Goal: Transaction & Acquisition: Book appointment/travel/reservation

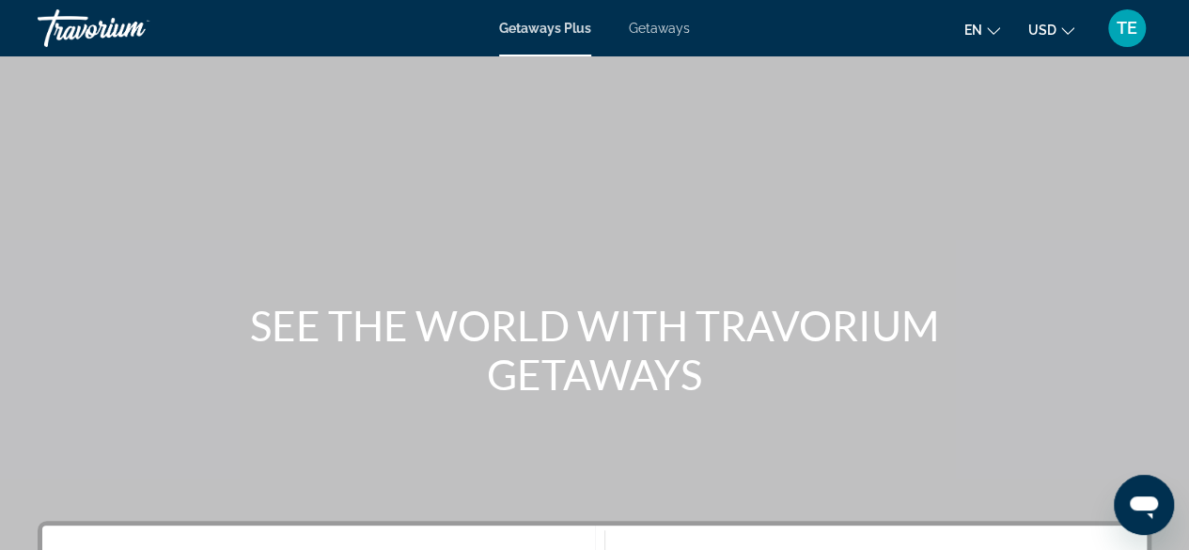
click at [657, 30] on span "Getaways" at bounding box center [659, 28] width 61 height 15
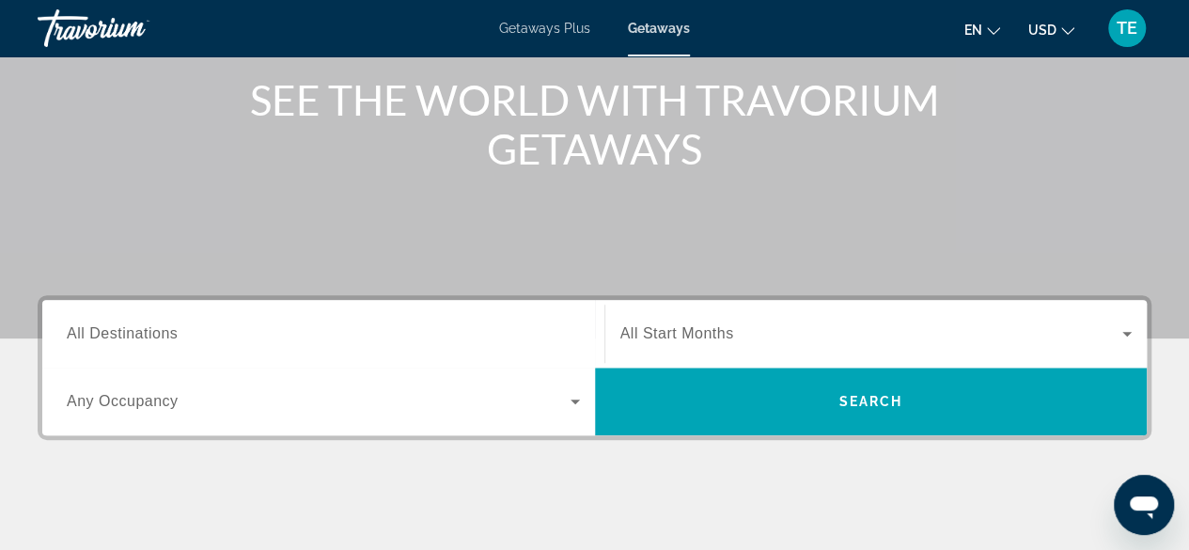
scroll to position [249, 0]
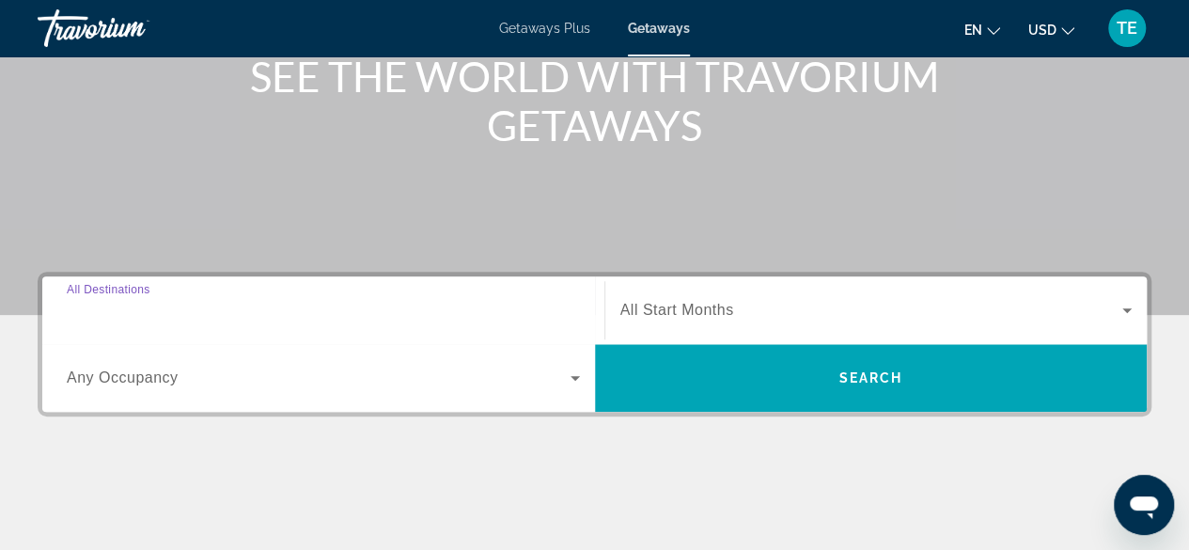
click at [431, 315] on input "Destination All Destinations" at bounding box center [323, 311] width 513 height 23
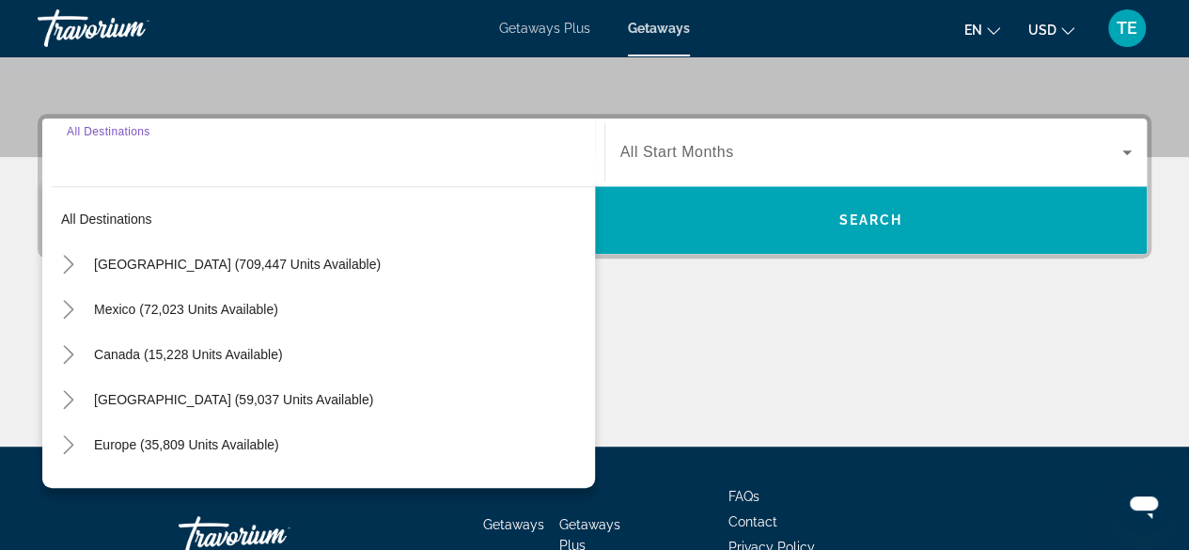
scroll to position [459, 0]
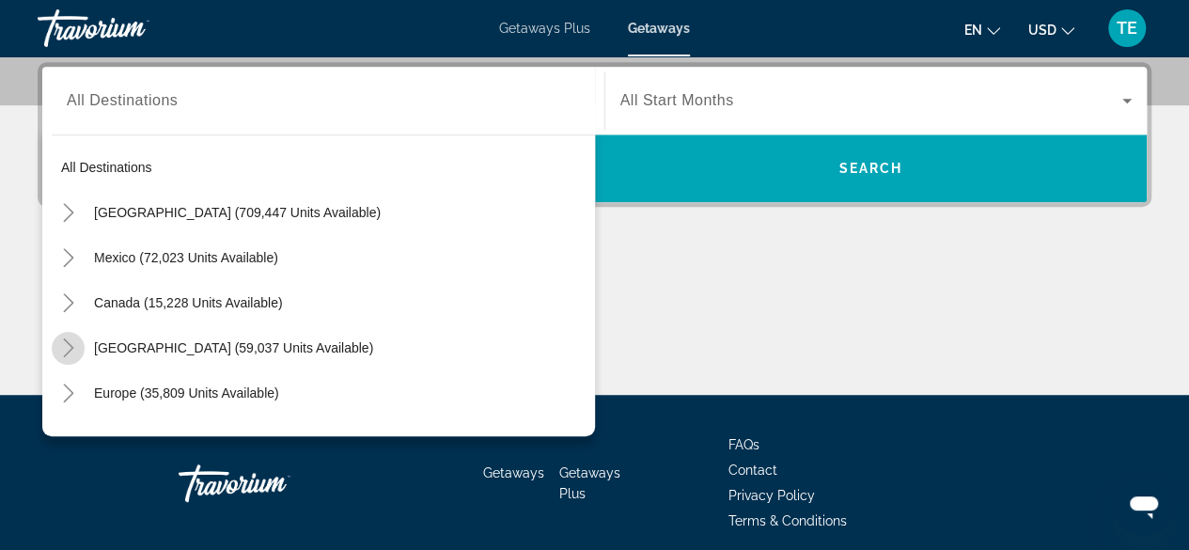
click at [71, 347] on icon "Toggle Caribbean & Atlantic Islands (59,037 units available)" at bounding box center [68, 347] width 10 height 19
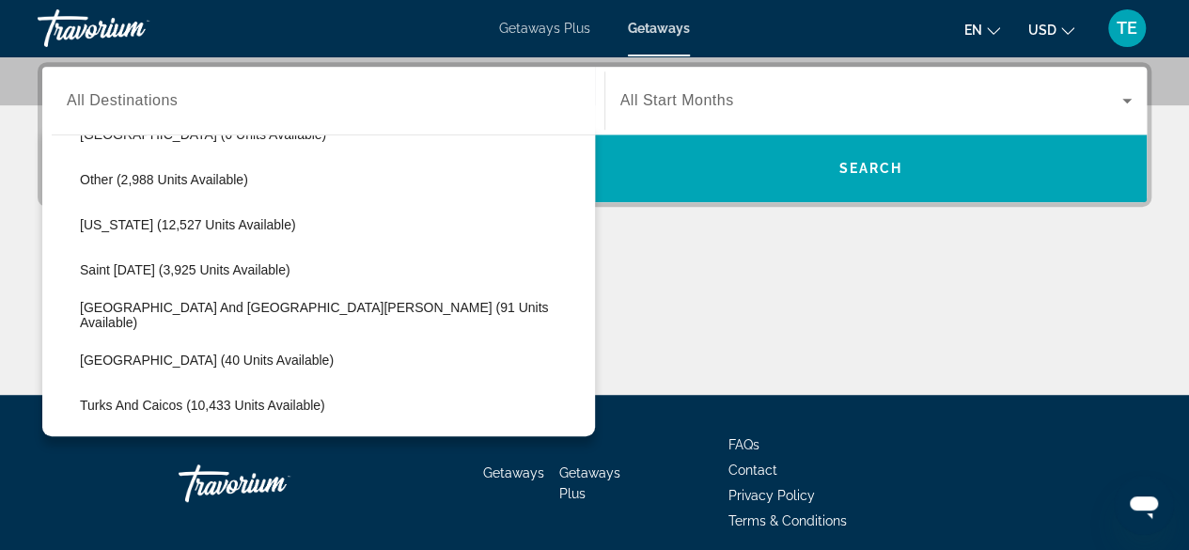
scroll to position [535, 0]
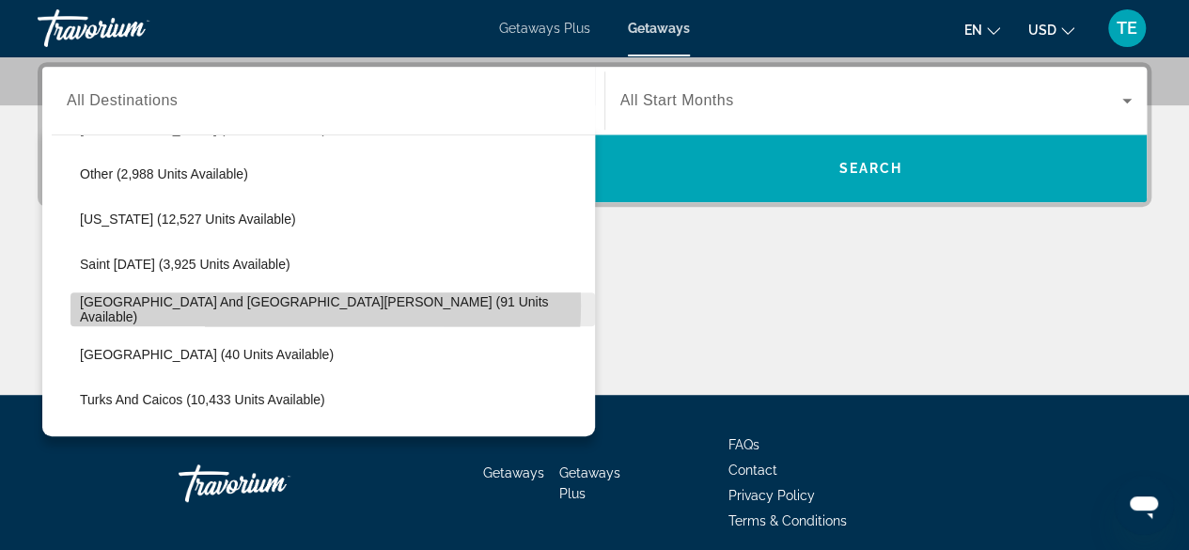
click at [273, 304] on span "[GEOGRAPHIC_DATA] and [GEOGRAPHIC_DATA][PERSON_NAME] (91 units available)" at bounding box center [333, 309] width 506 height 30
type input "**********"
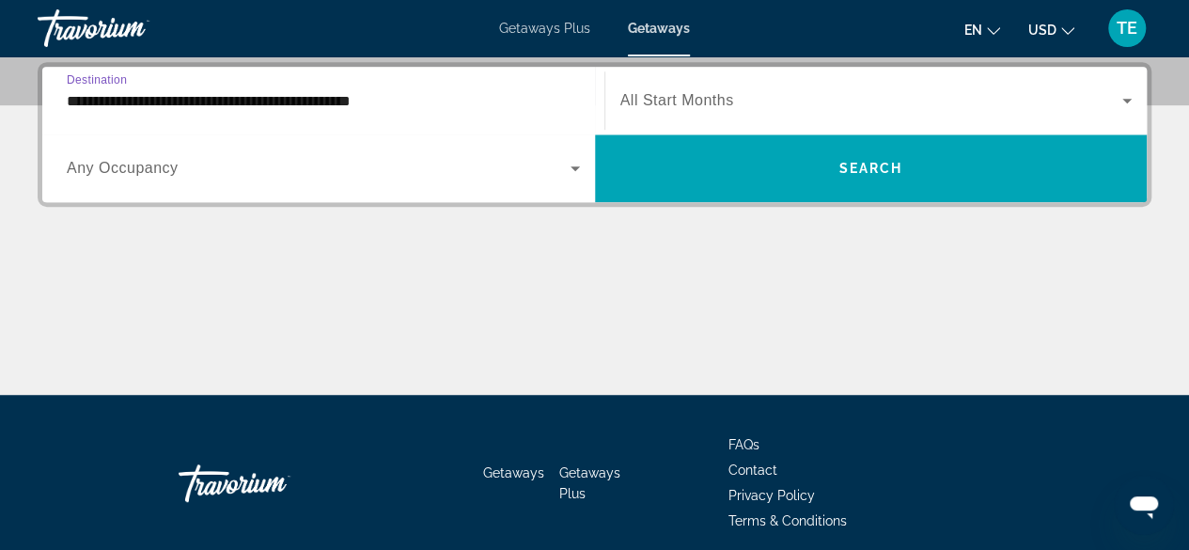
click at [771, 85] on div "Search widget" at bounding box center [877, 100] width 512 height 53
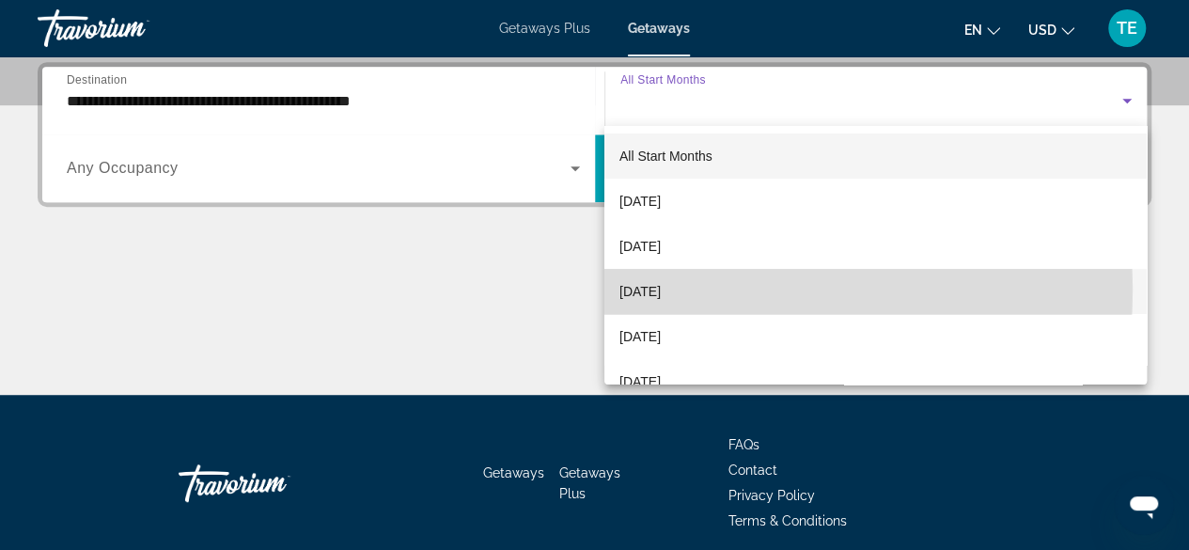
click at [661, 290] on span "[DATE]" at bounding box center [640, 291] width 41 height 23
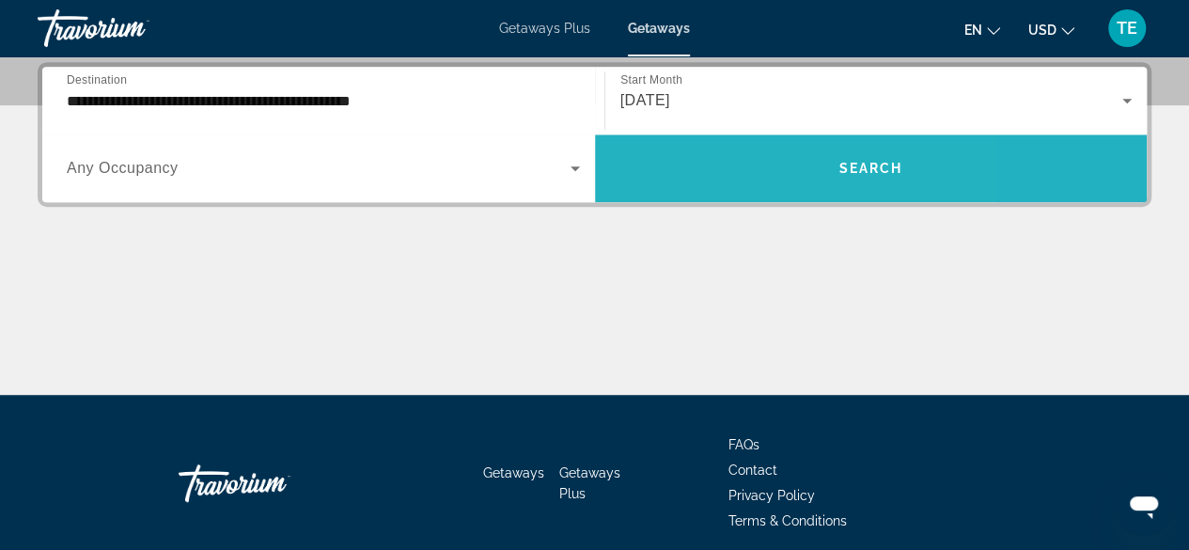
click at [714, 165] on span "Search widget" at bounding box center [871, 168] width 553 height 45
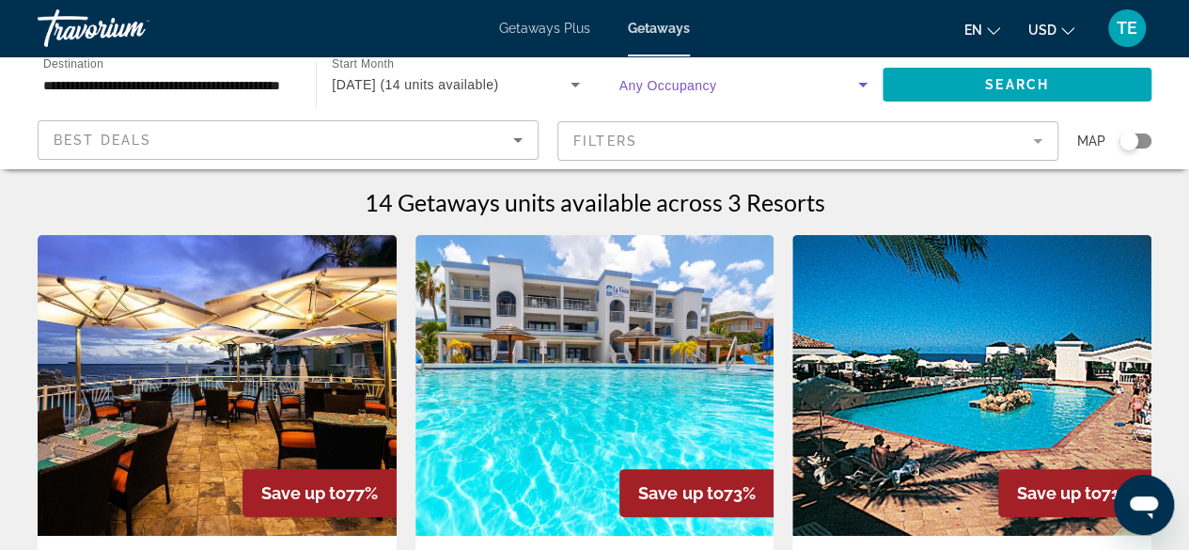
click at [682, 95] on span "Search widget" at bounding box center [739, 84] width 239 height 23
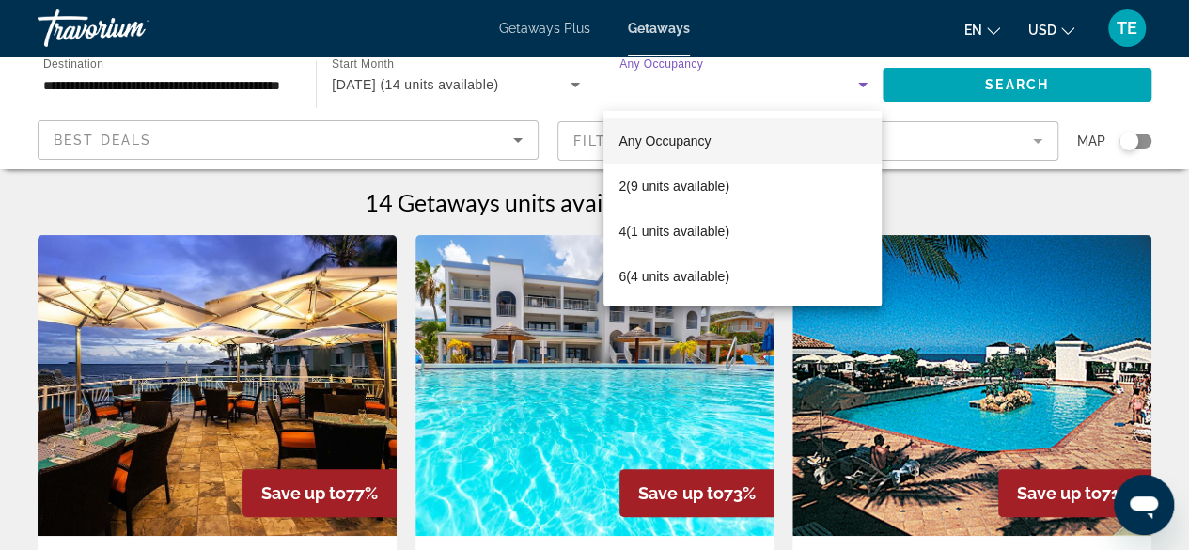
click at [495, 95] on div at bounding box center [594, 275] width 1189 height 550
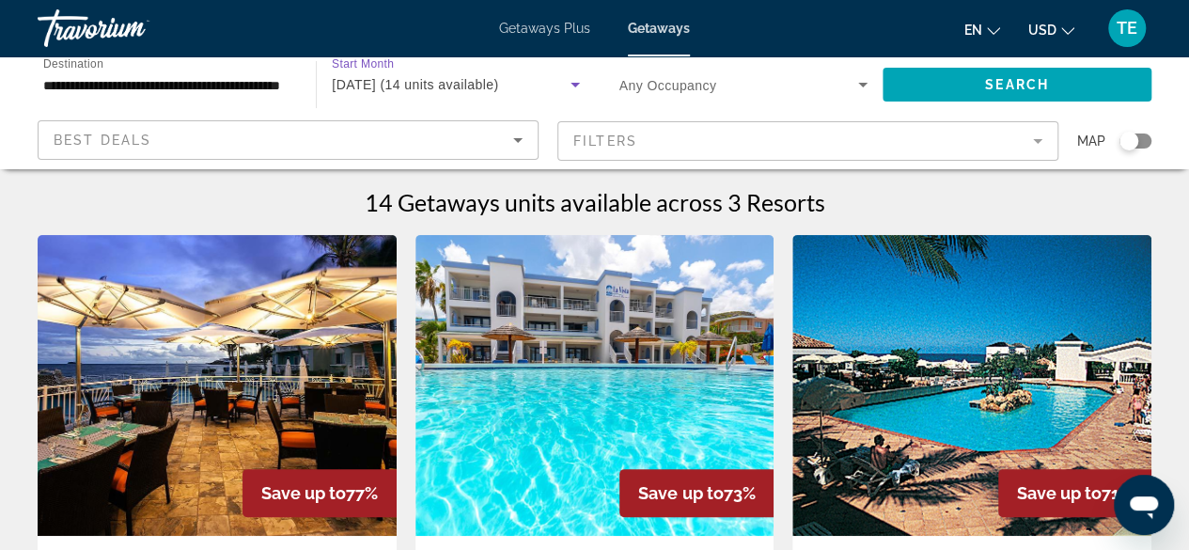
click at [491, 75] on div "[DATE] (14 units available)" at bounding box center [451, 84] width 238 height 23
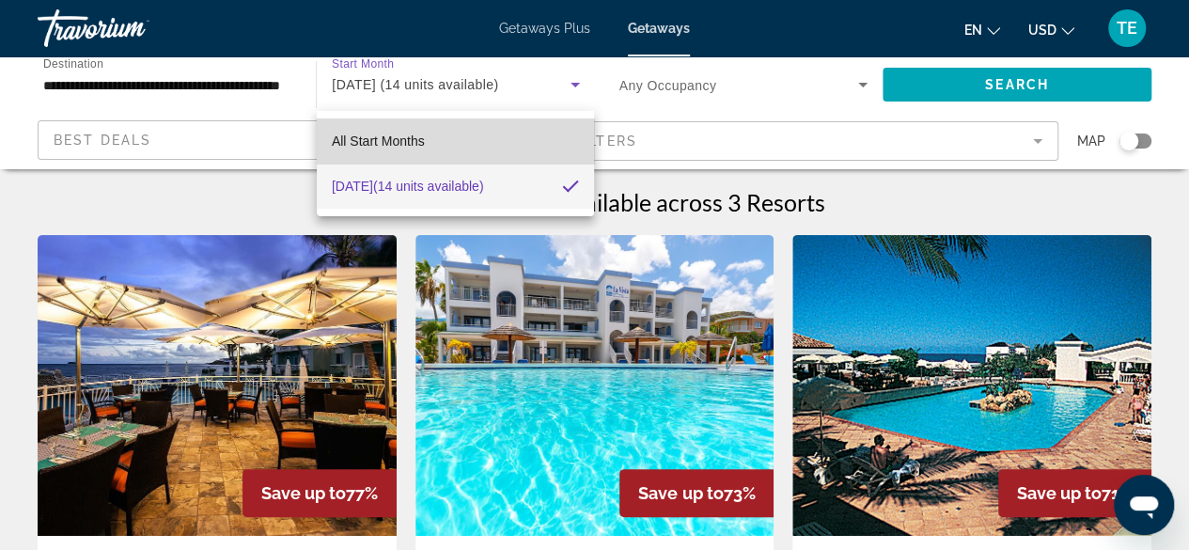
click at [374, 143] on span "All Start Months" at bounding box center [378, 141] width 93 height 15
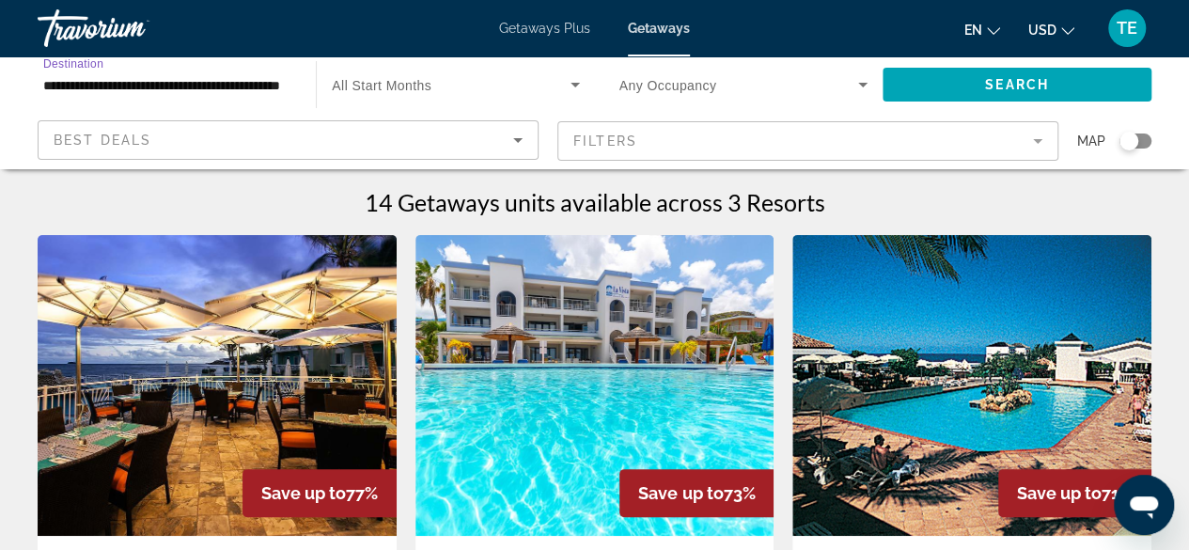
click at [235, 84] on input "**********" at bounding box center [167, 85] width 248 height 23
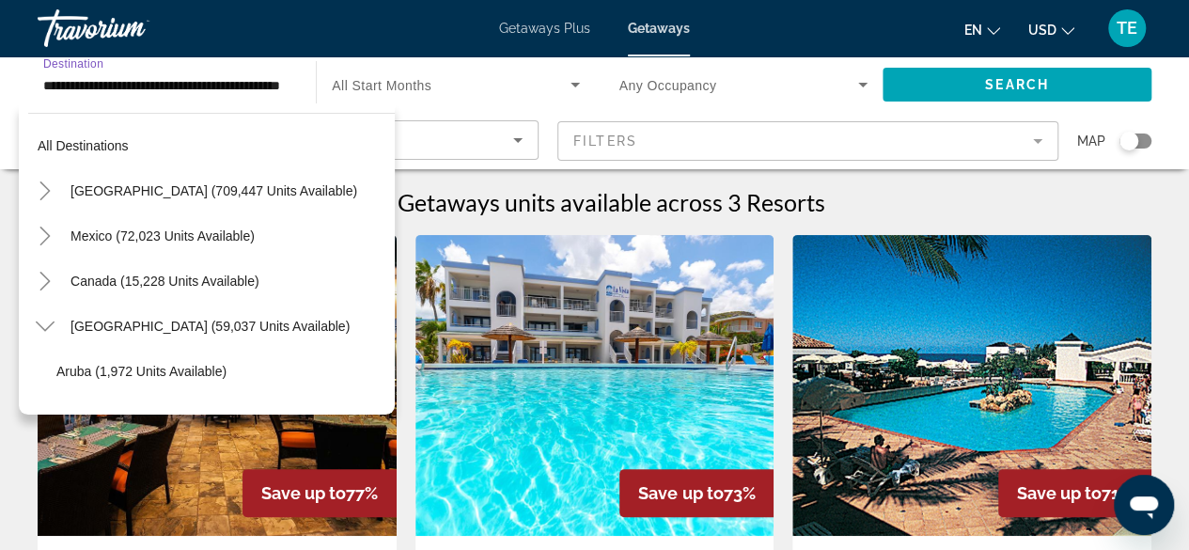
scroll to position [563, 0]
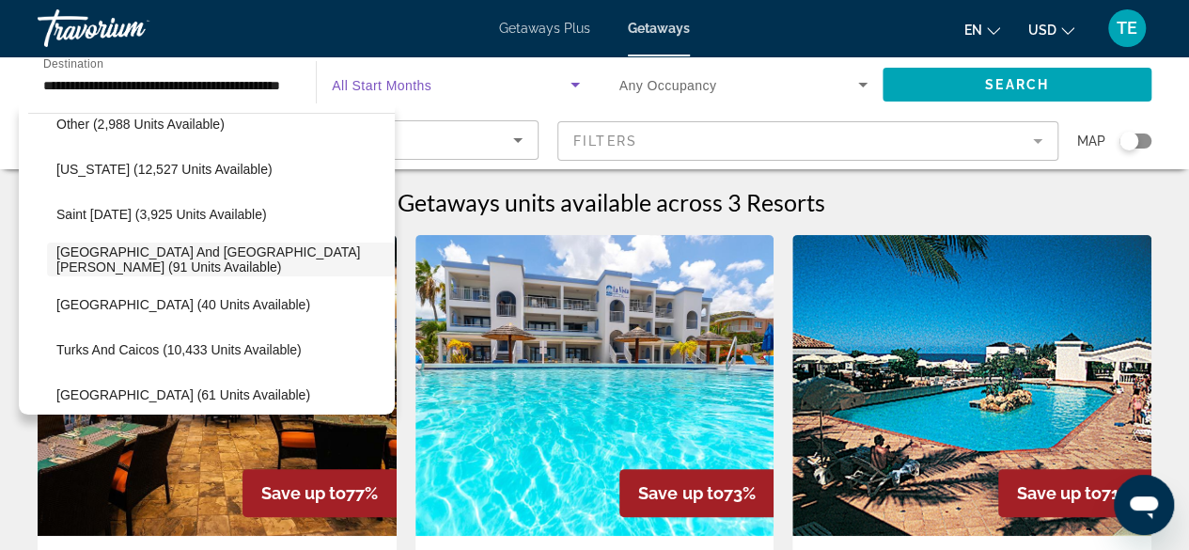
click at [400, 76] on span "Search widget" at bounding box center [451, 84] width 238 height 23
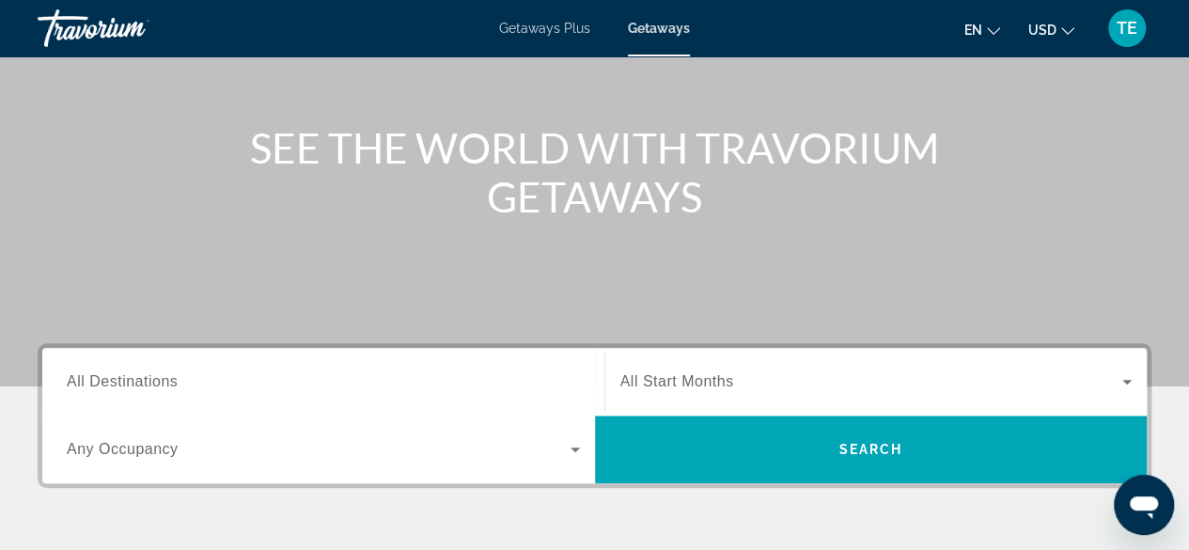
scroll to position [209, 0]
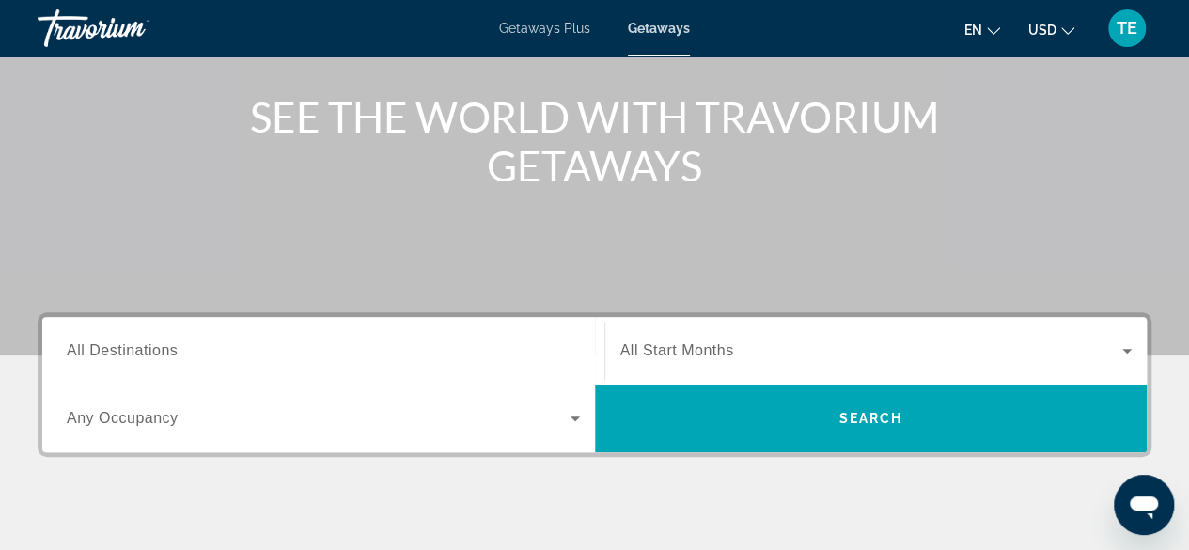
click at [412, 338] on div "Search widget" at bounding box center [323, 351] width 513 height 54
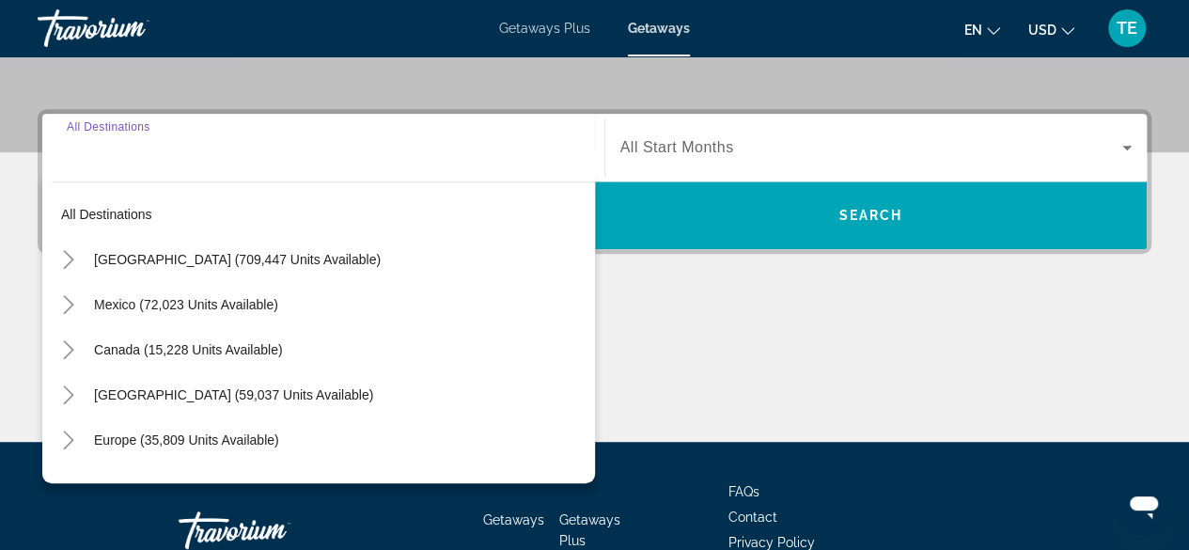
scroll to position [459, 0]
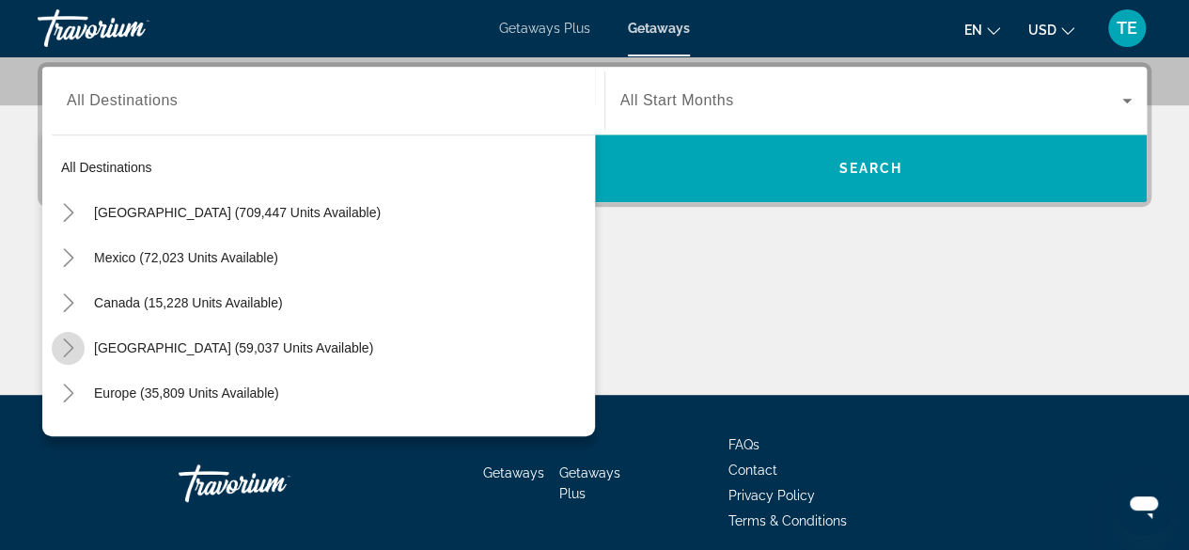
click at [71, 344] on icon "Toggle Caribbean & Atlantic Islands (59,037 units available)" at bounding box center [68, 347] width 10 height 19
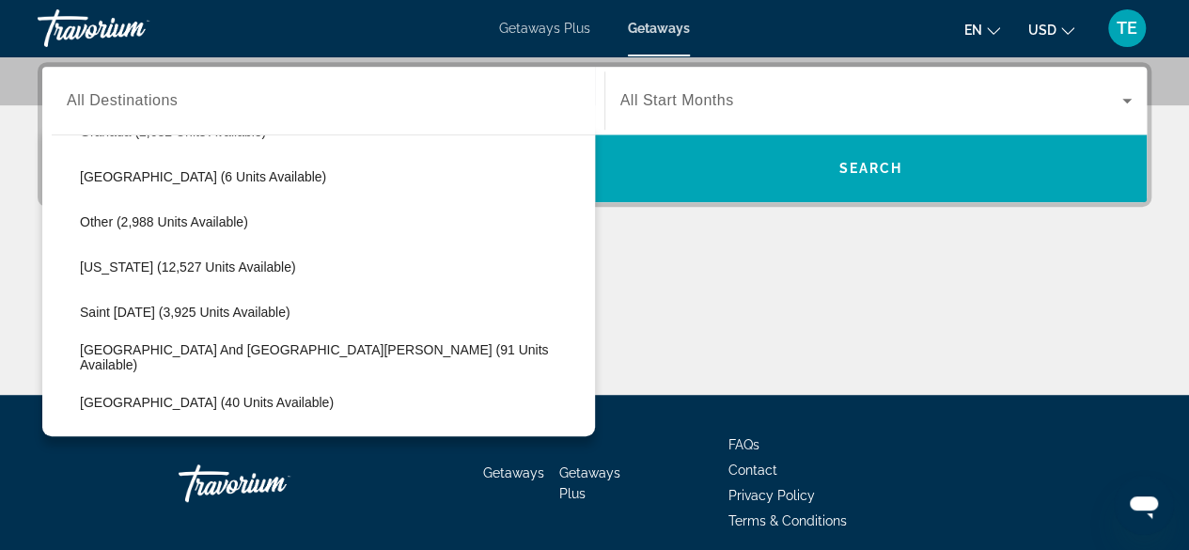
scroll to position [493, 0]
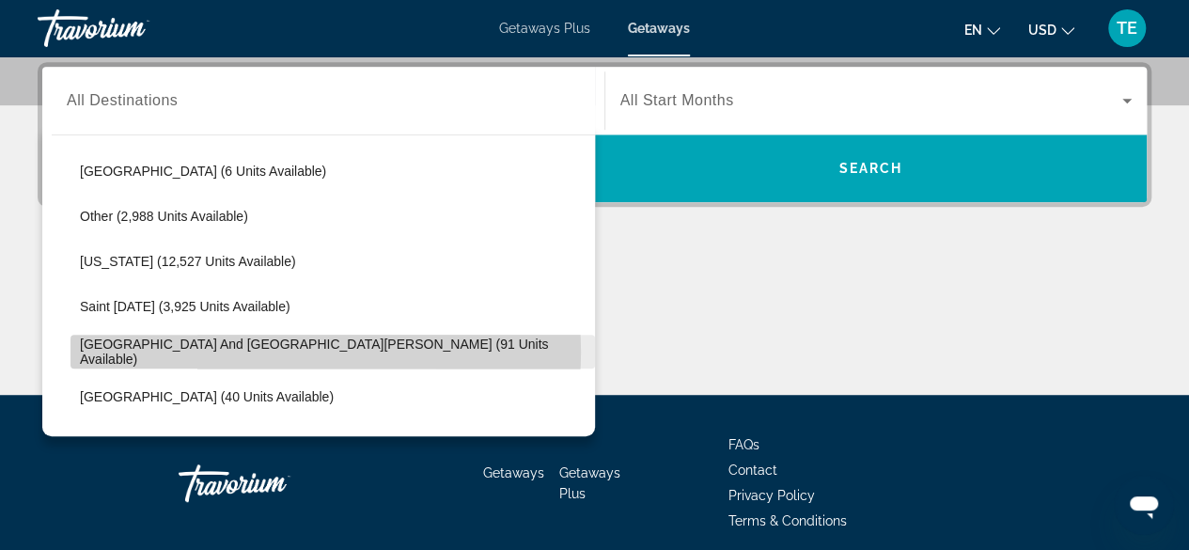
click at [269, 350] on span "[GEOGRAPHIC_DATA] and [GEOGRAPHIC_DATA][PERSON_NAME] (91 units available)" at bounding box center [333, 352] width 506 height 30
type input "**********"
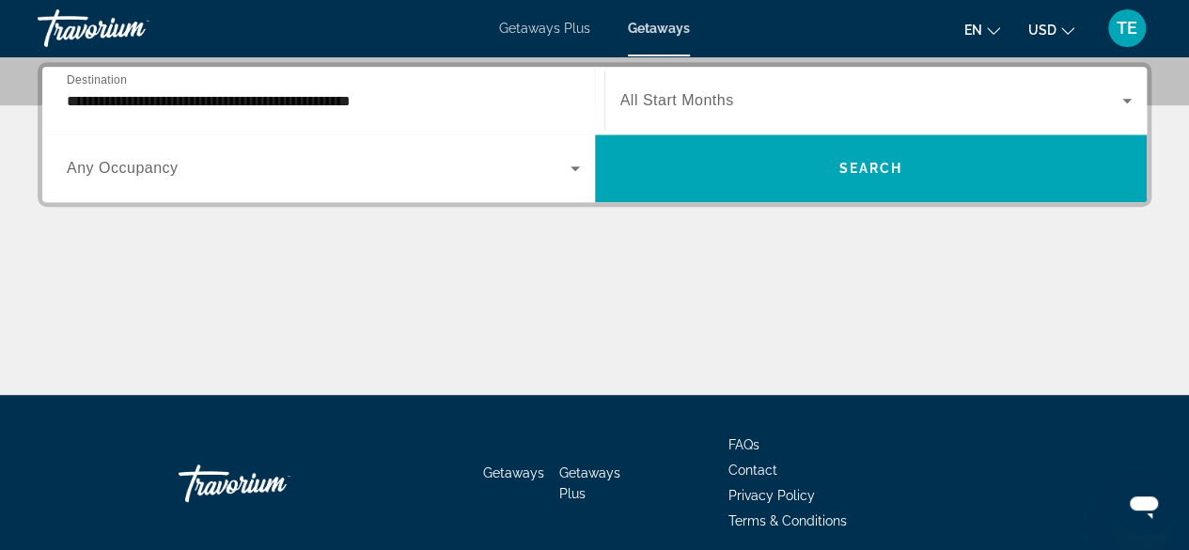
click at [717, 86] on div "Search widget" at bounding box center [877, 100] width 512 height 53
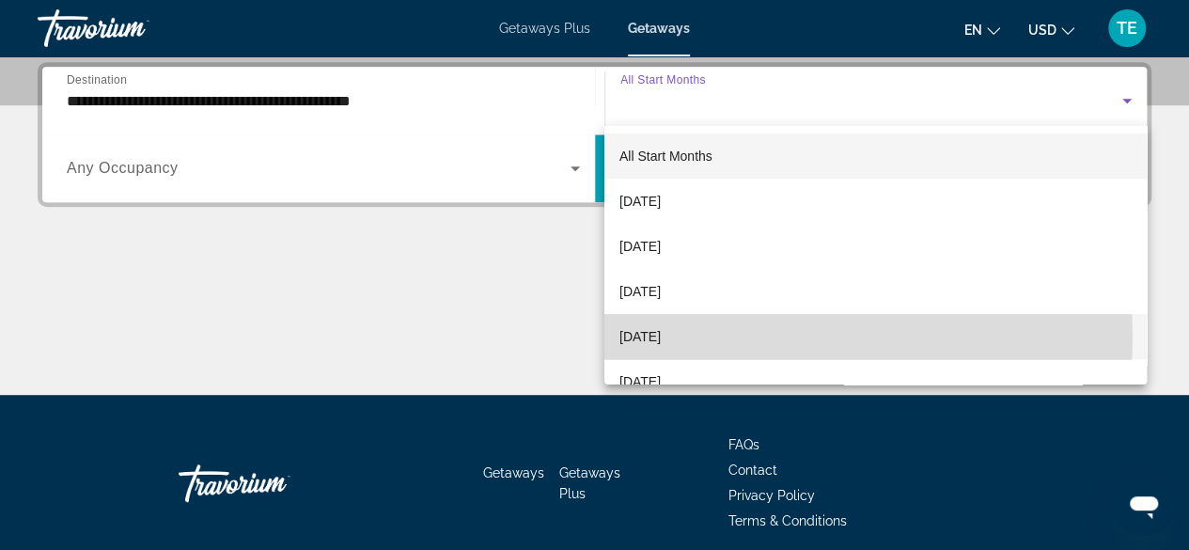
click at [661, 338] on span "[DATE]" at bounding box center [640, 336] width 41 height 23
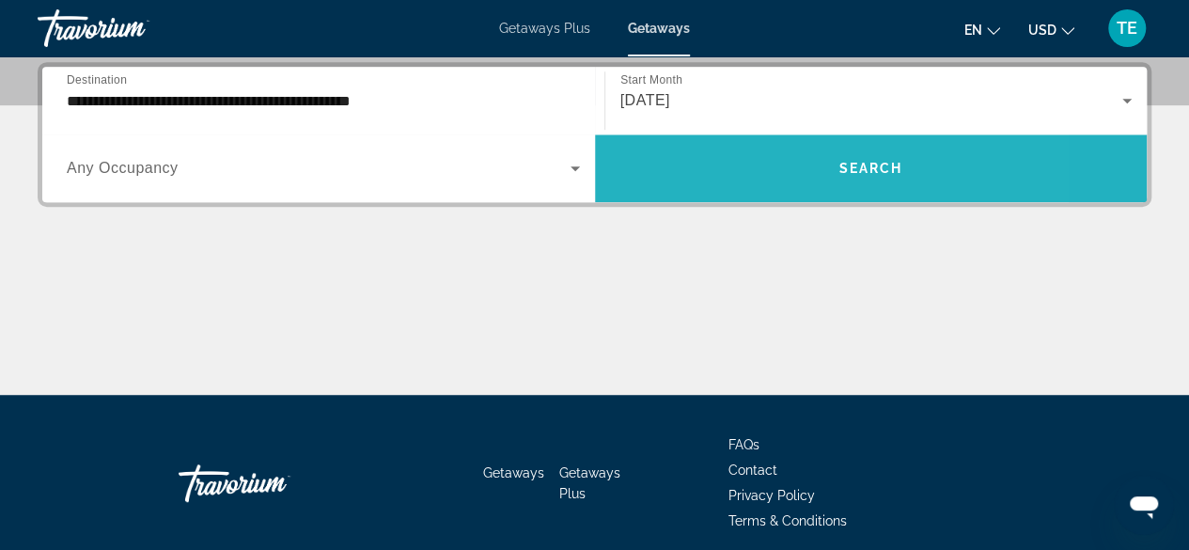
click at [751, 148] on span "Search widget" at bounding box center [871, 168] width 553 height 45
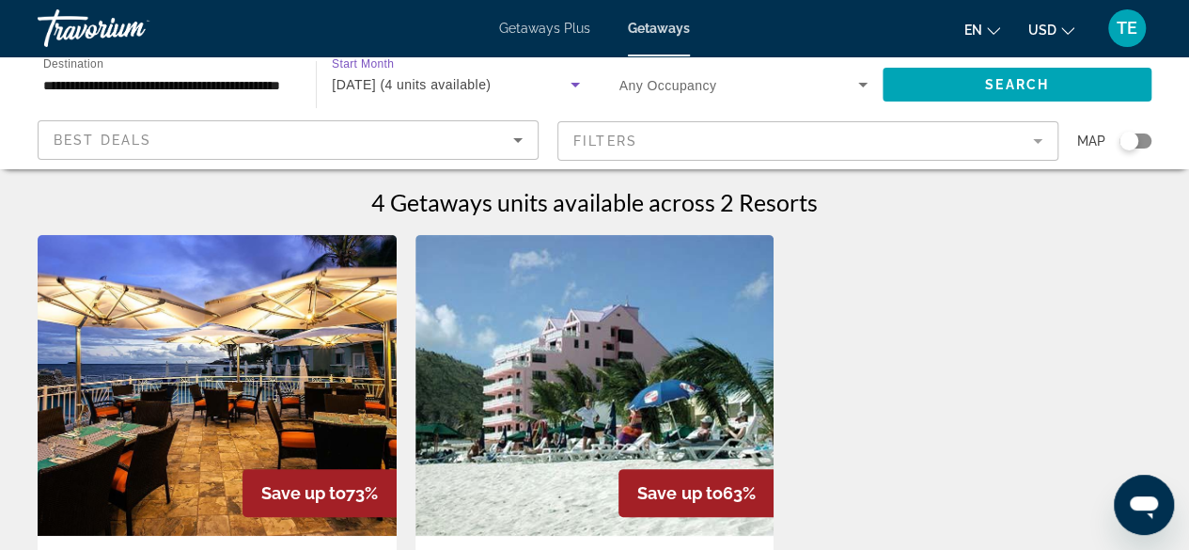
click at [481, 87] on span "[DATE] (4 units available)" at bounding box center [411, 84] width 159 height 15
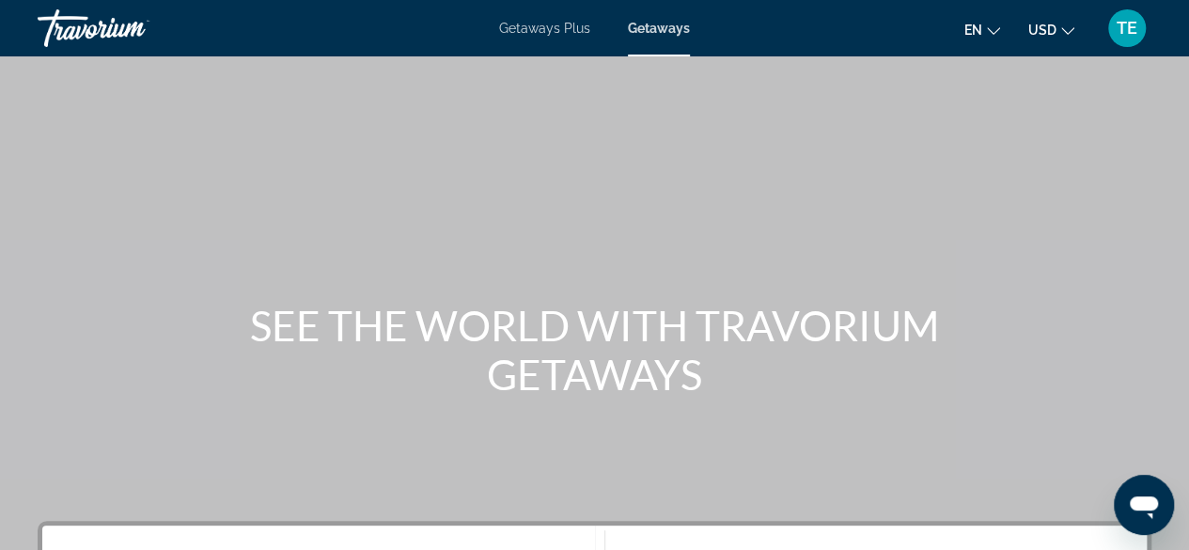
click at [297, 530] on div "Destination All Destinations" at bounding box center [323, 560] width 543 height 68
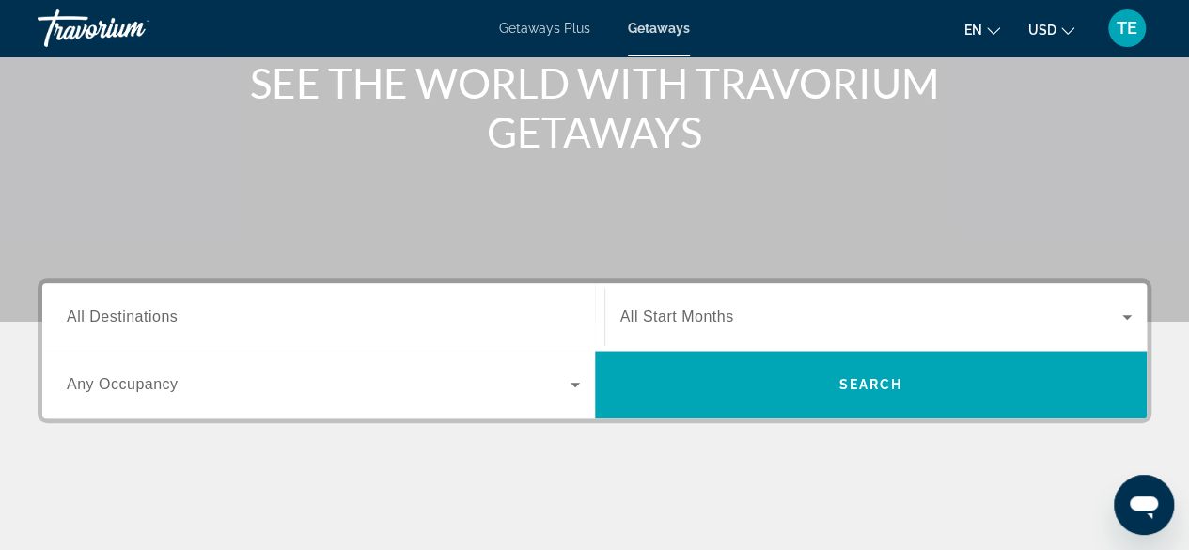
scroll to position [459, 0]
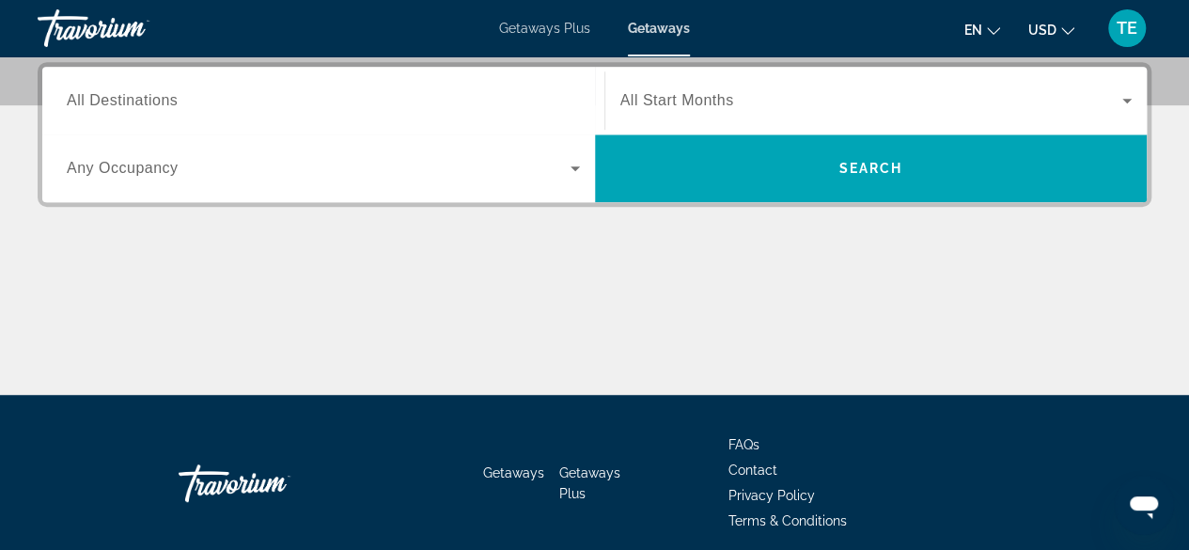
click at [152, 107] on span "All Destinations" at bounding box center [122, 100] width 111 height 16
click at [152, 107] on input "Destination All Destinations" at bounding box center [323, 101] width 513 height 23
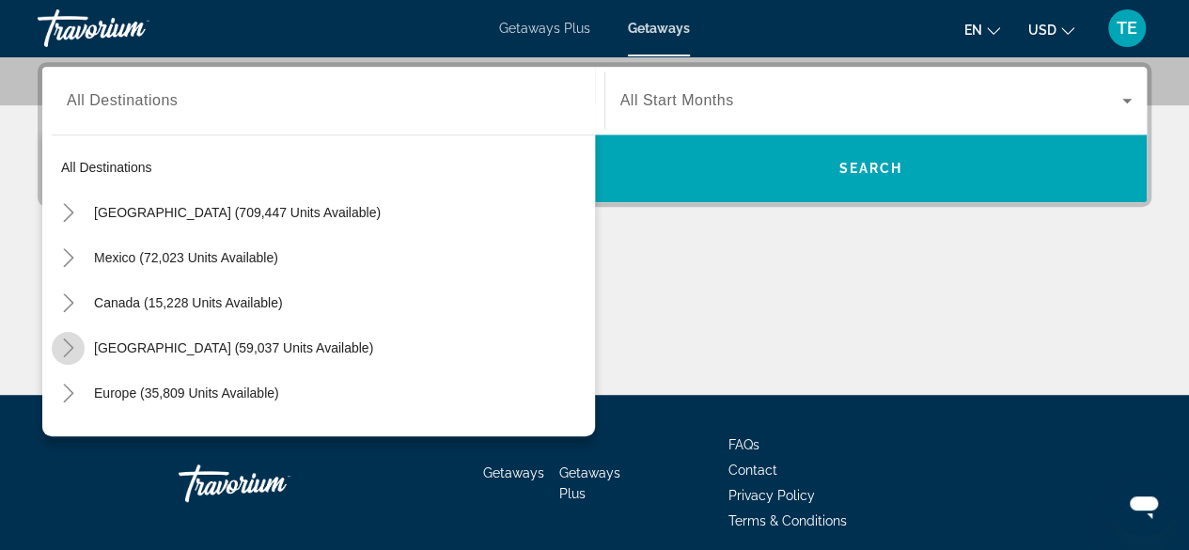
click at [77, 343] on mat-icon "Toggle Caribbean & Atlantic Islands (59,037 units available)" at bounding box center [68, 348] width 33 height 33
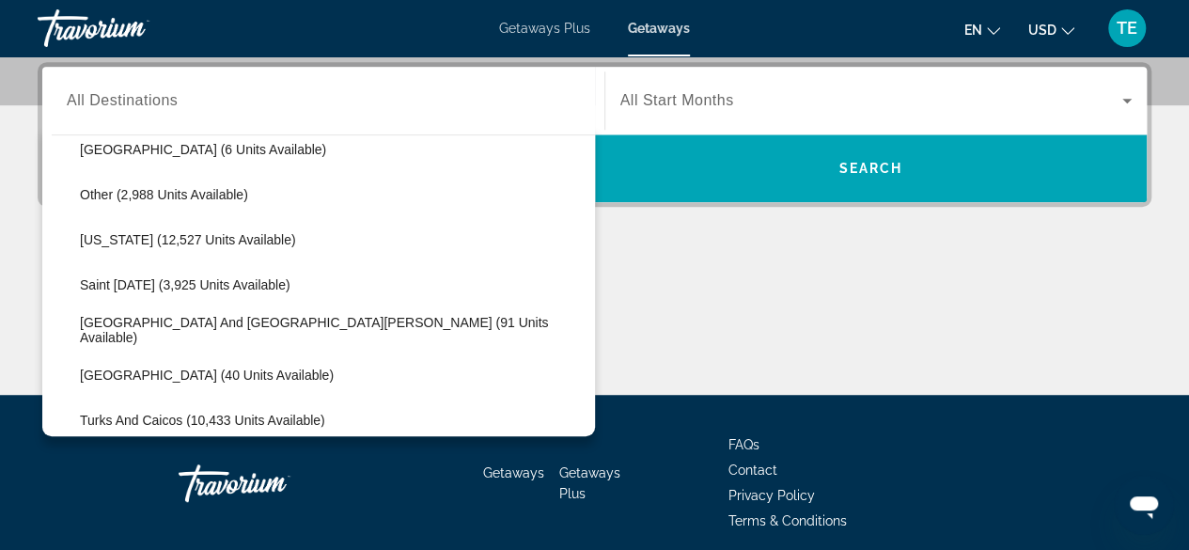
scroll to position [517, 0]
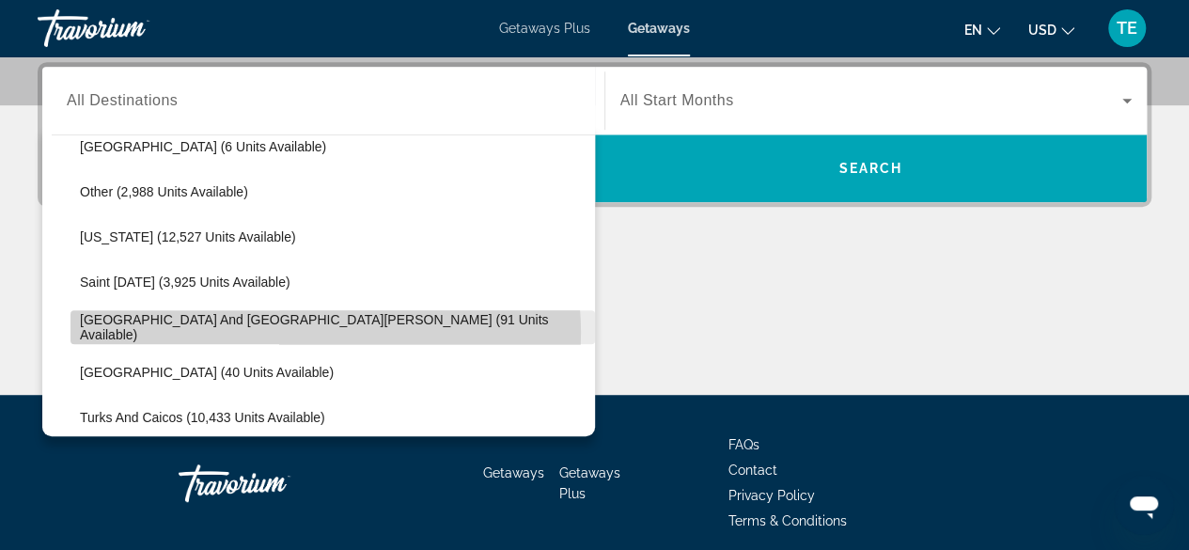
click at [310, 330] on span "[GEOGRAPHIC_DATA] and [GEOGRAPHIC_DATA][PERSON_NAME] (91 units available)" at bounding box center [333, 327] width 506 height 30
type input "**********"
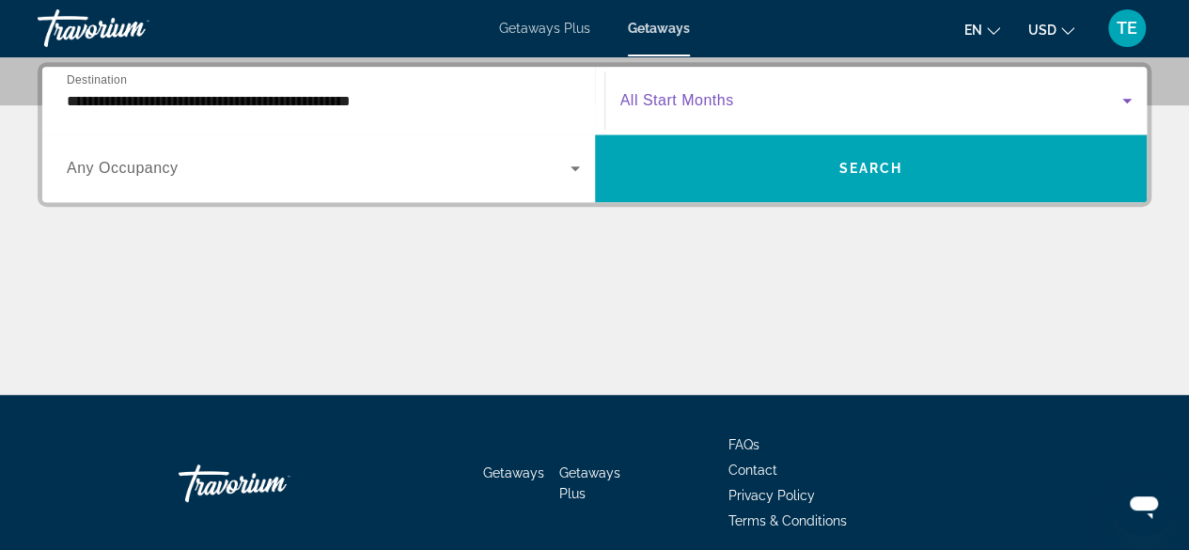
click at [655, 89] on span "Search widget" at bounding box center [872, 100] width 503 height 23
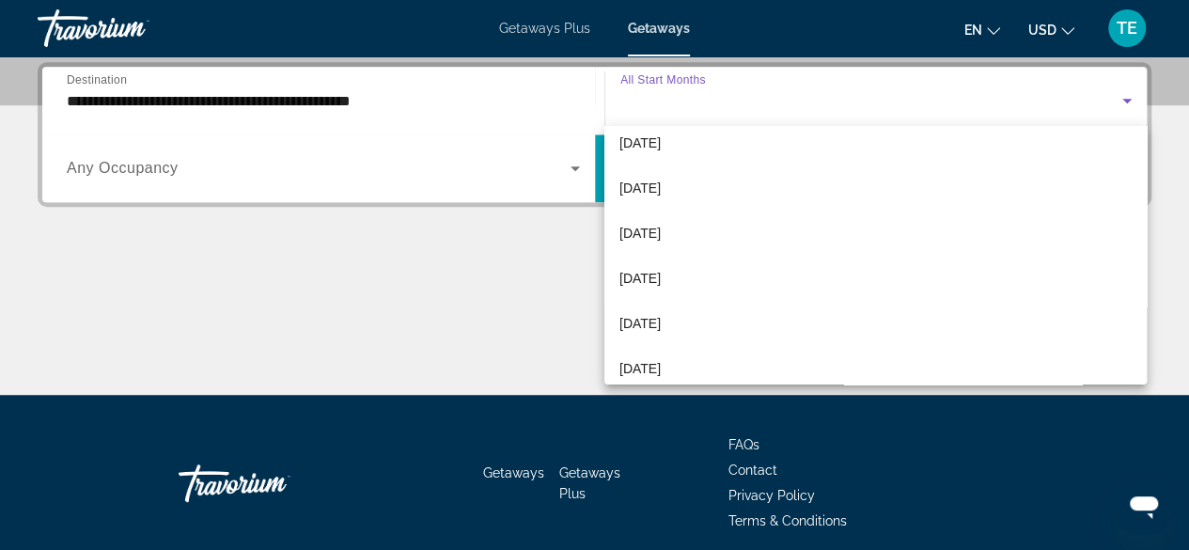
scroll to position [62, 0]
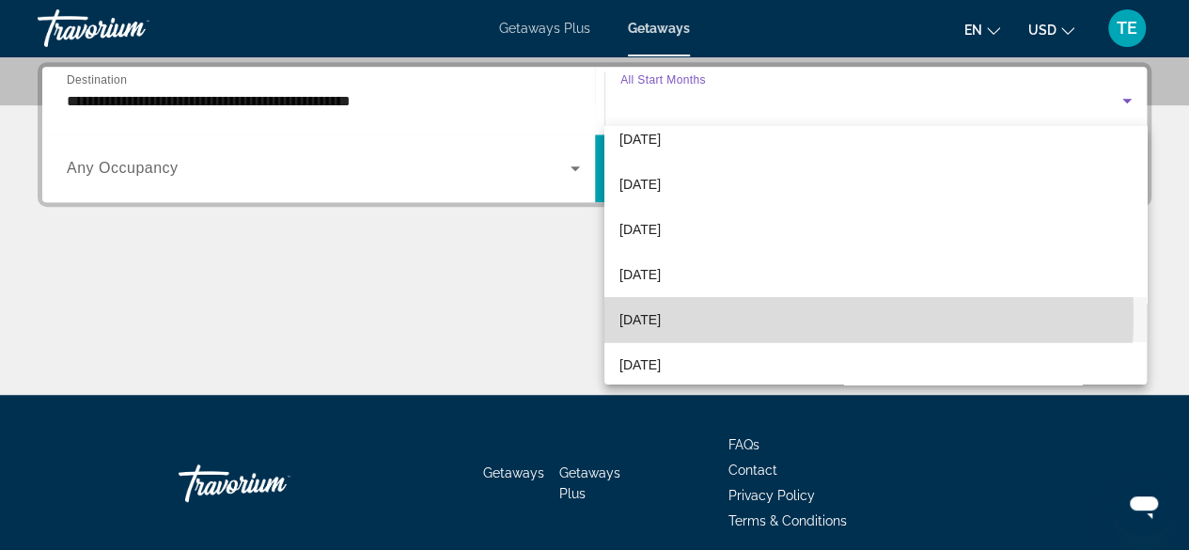
click at [746, 315] on mat-option "[DATE]" at bounding box center [876, 319] width 542 height 45
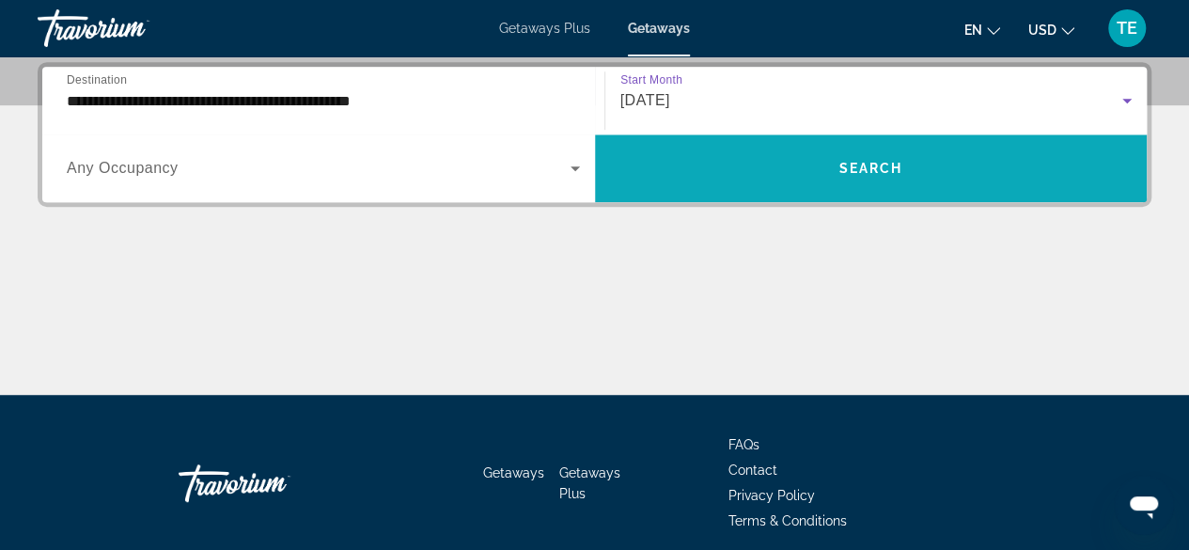
click at [818, 180] on span "Search widget" at bounding box center [871, 168] width 553 height 45
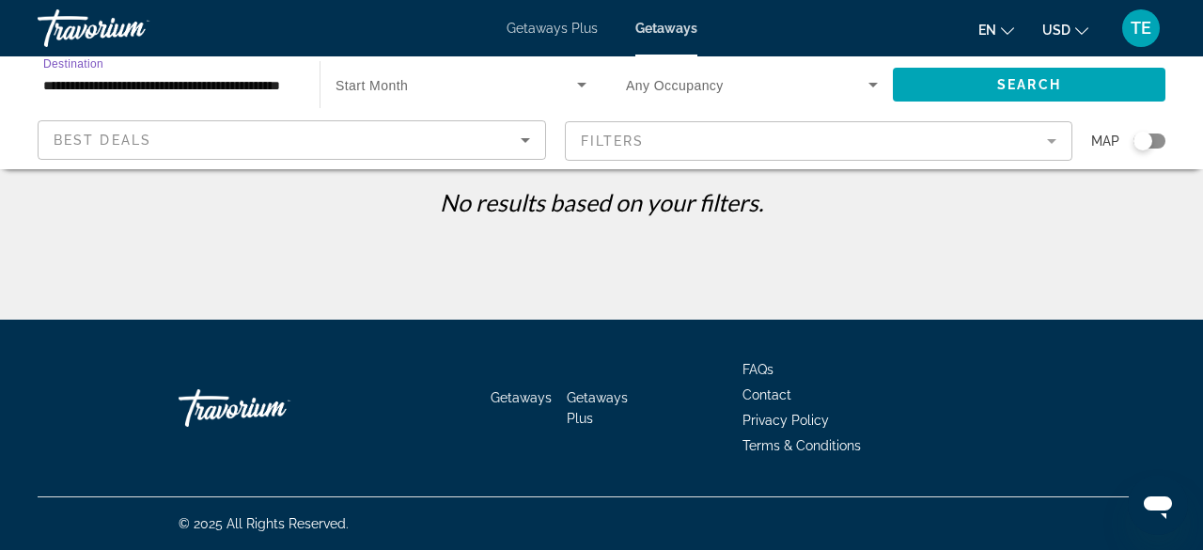
click at [225, 93] on input "**********" at bounding box center [169, 85] width 252 height 23
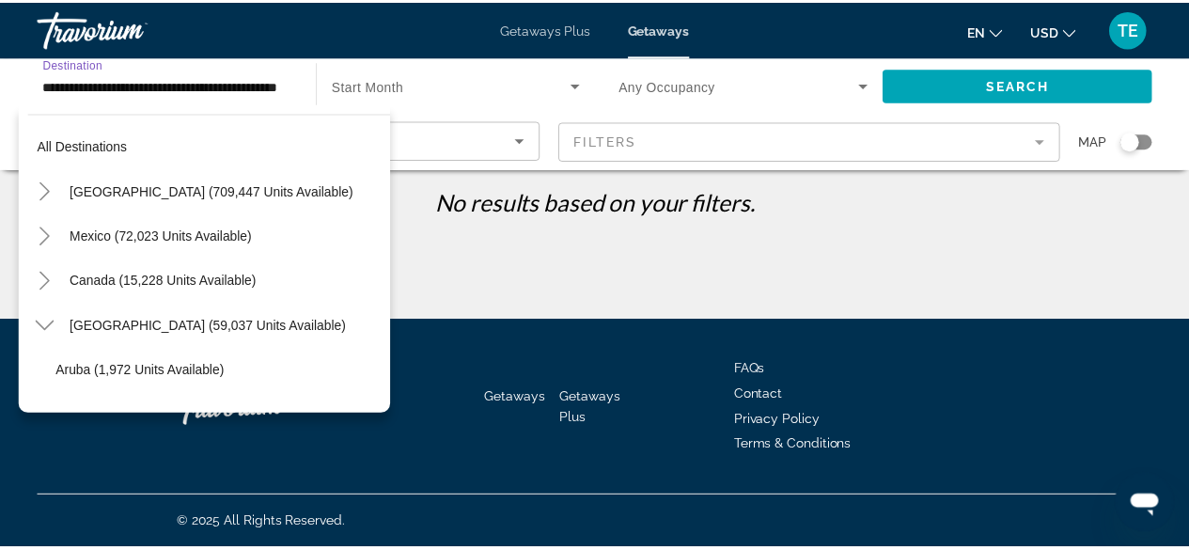
scroll to position [563, 0]
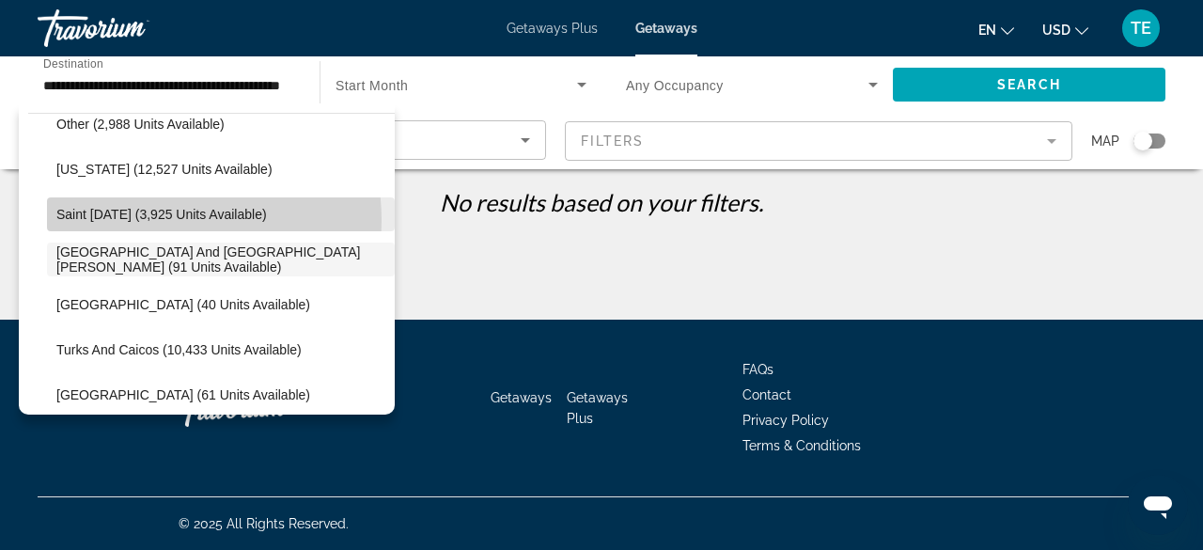
click at [158, 219] on span "Saint [DATE] (3,925 units available)" at bounding box center [161, 214] width 211 height 15
type input "**********"
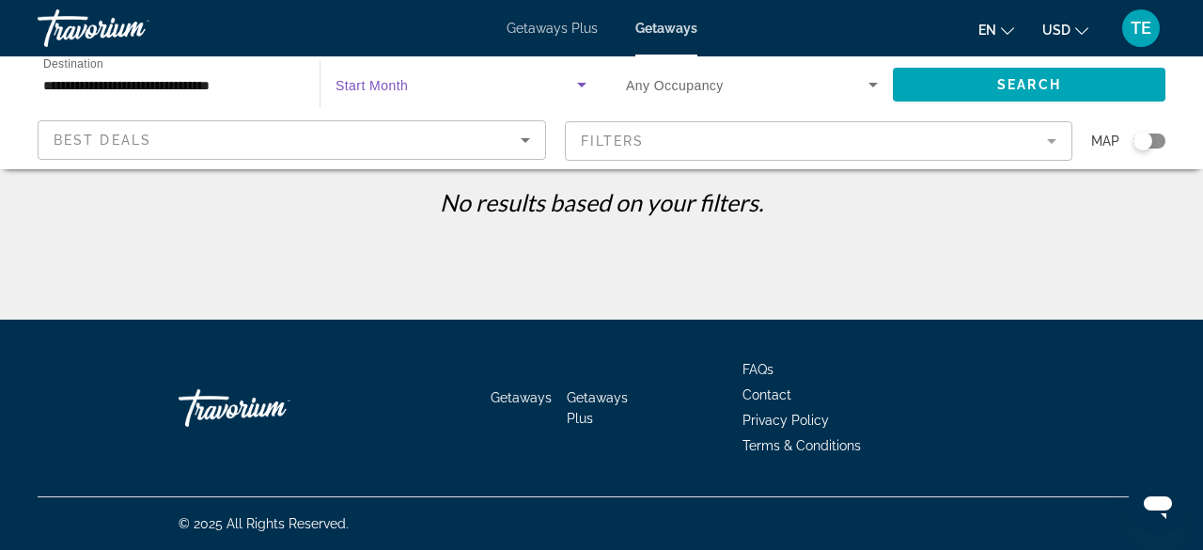
click at [425, 90] on span "Search widget" at bounding box center [457, 84] width 242 height 23
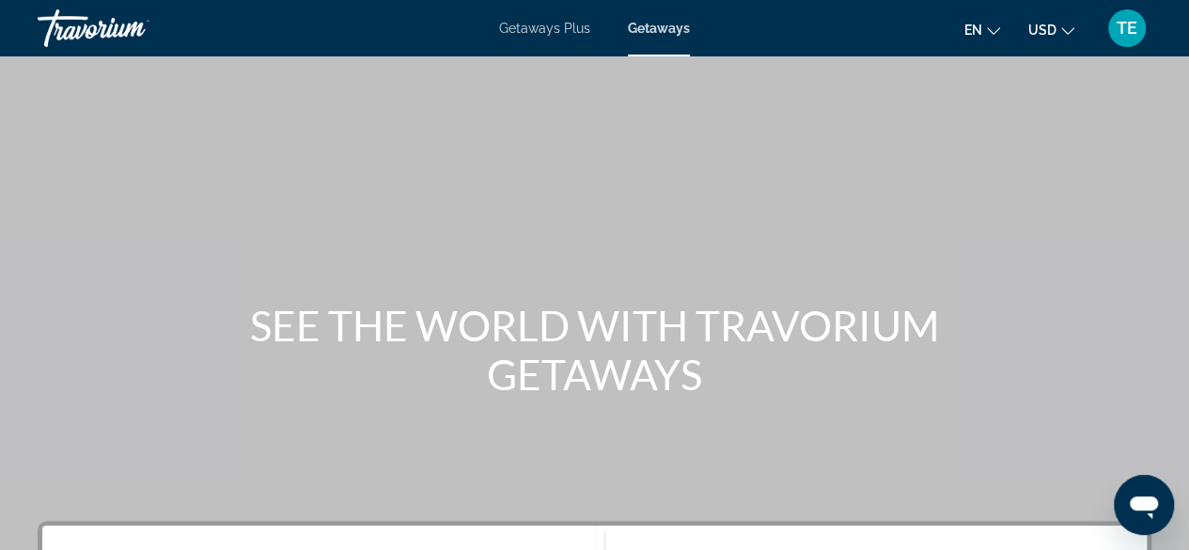
click at [310, 533] on div "Search widget" at bounding box center [323, 560] width 513 height 54
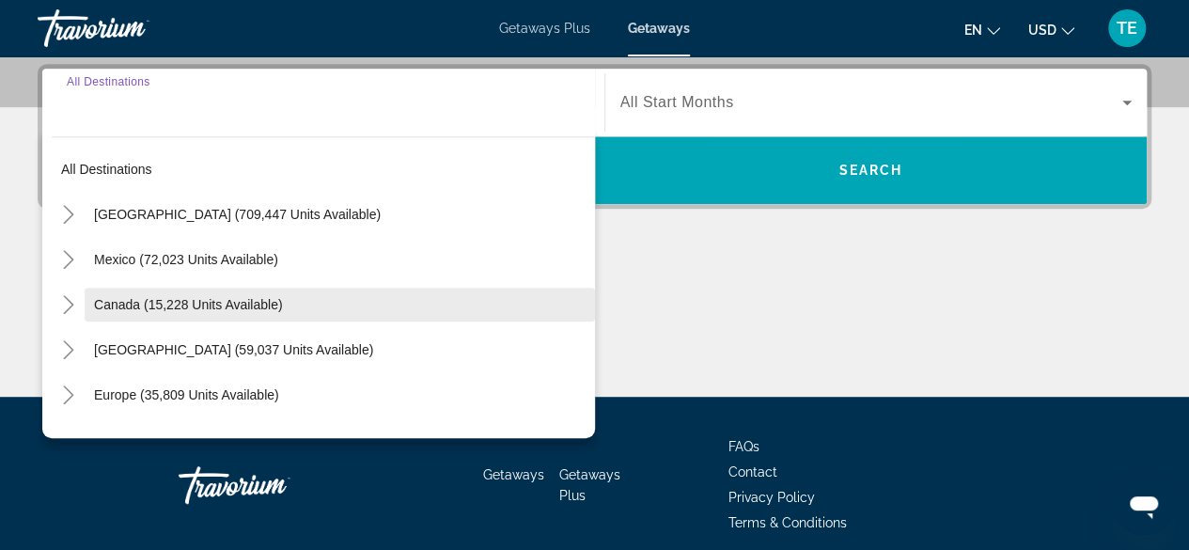
scroll to position [459, 0]
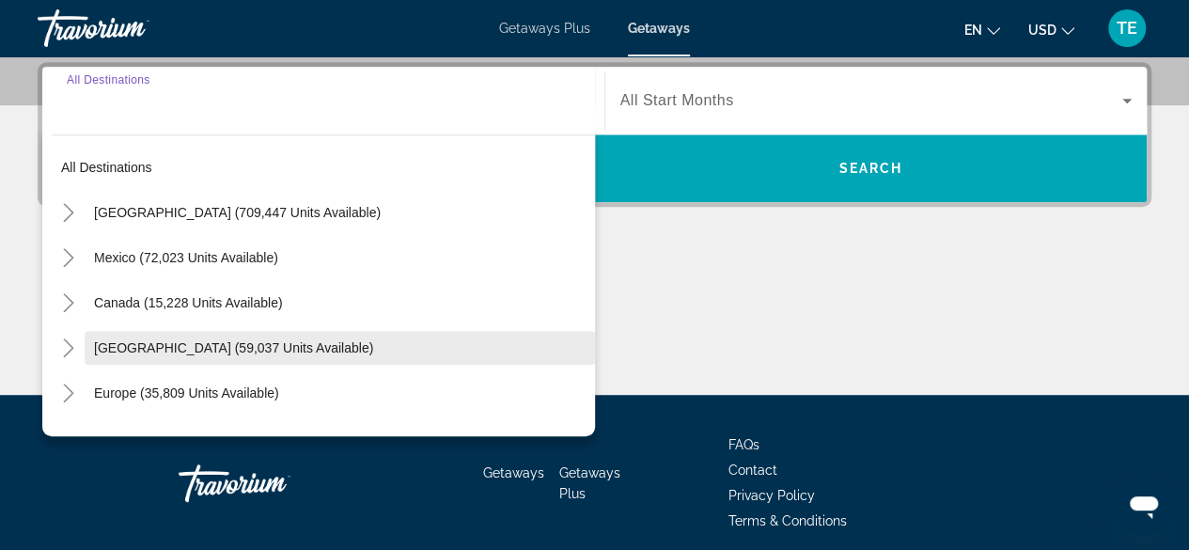
click at [137, 340] on span "[GEOGRAPHIC_DATA] (59,037 units available)" at bounding box center [233, 347] width 279 height 15
type input "**********"
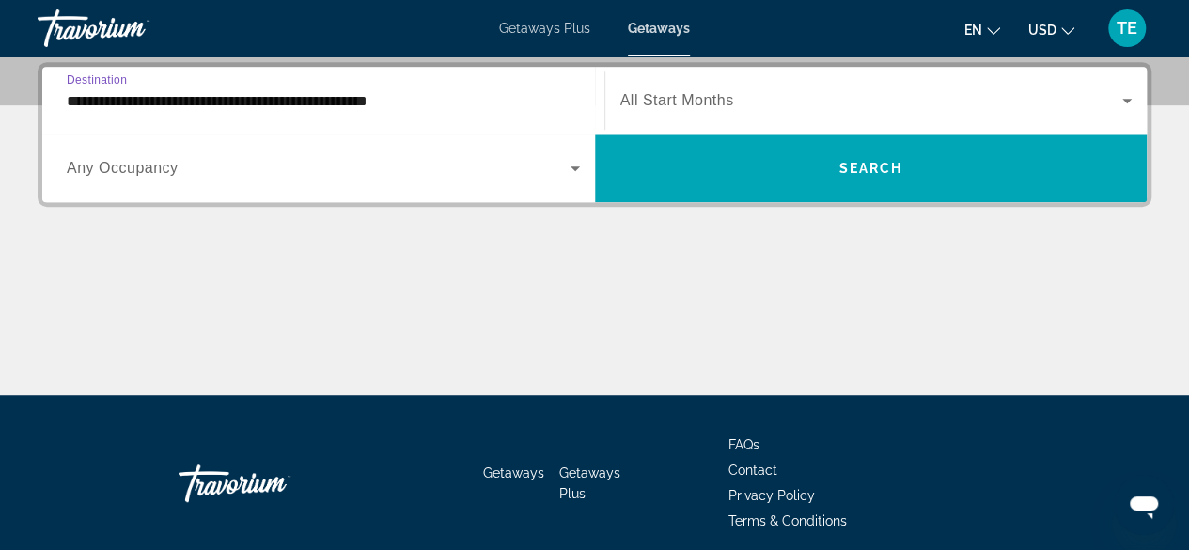
click at [185, 101] on input "**********" at bounding box center [323, 101] width 513 height 23
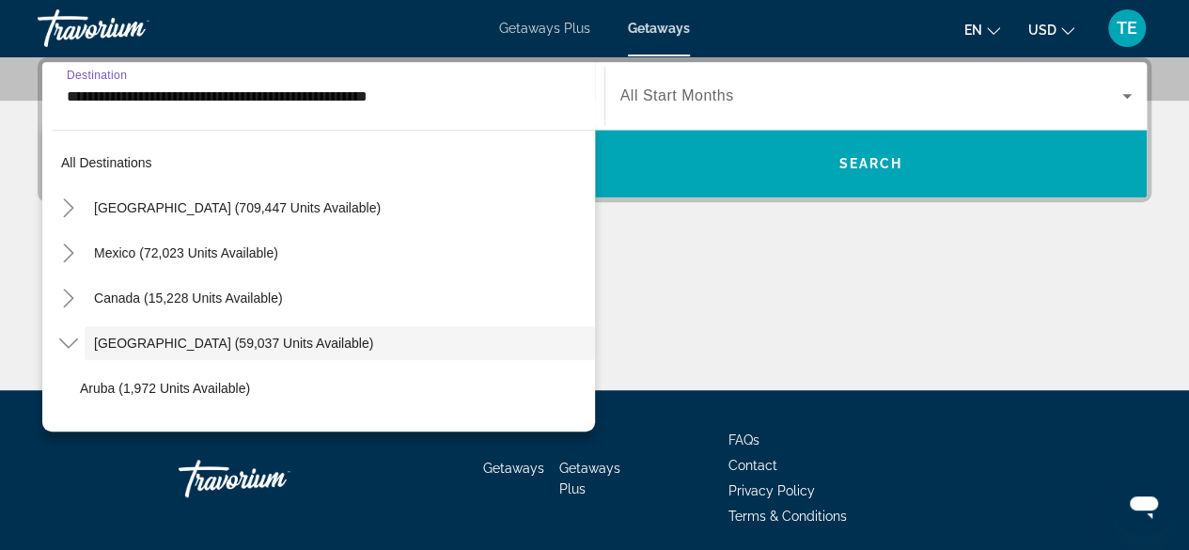
scroll to position [67, 0]
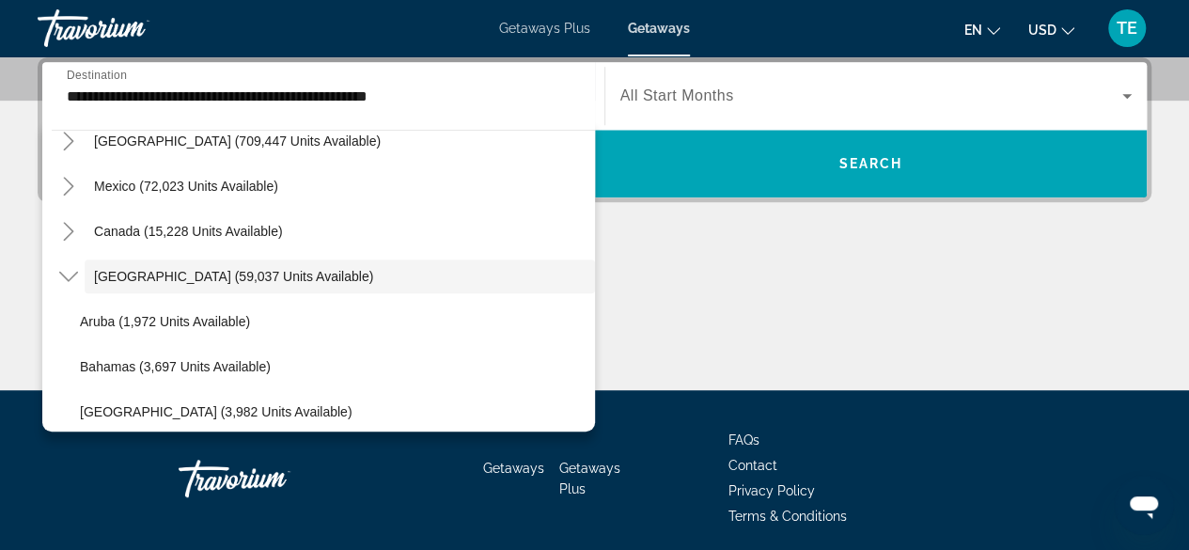
click at [673, 87] on span "All Start Months" at bounding box center [678, 95] width 114 height 16
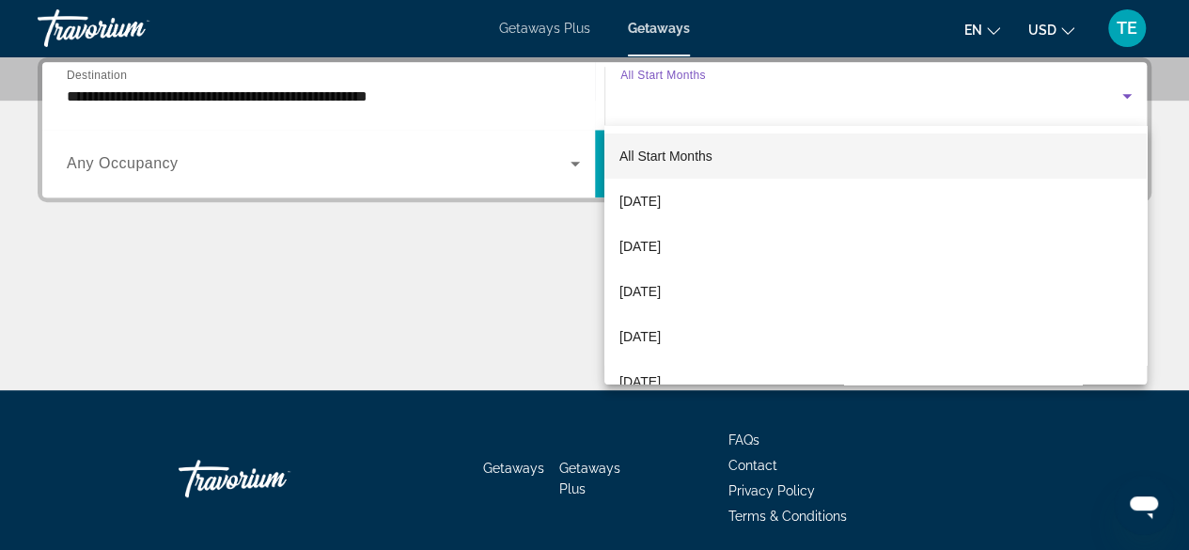
scroll to position [459, 0]
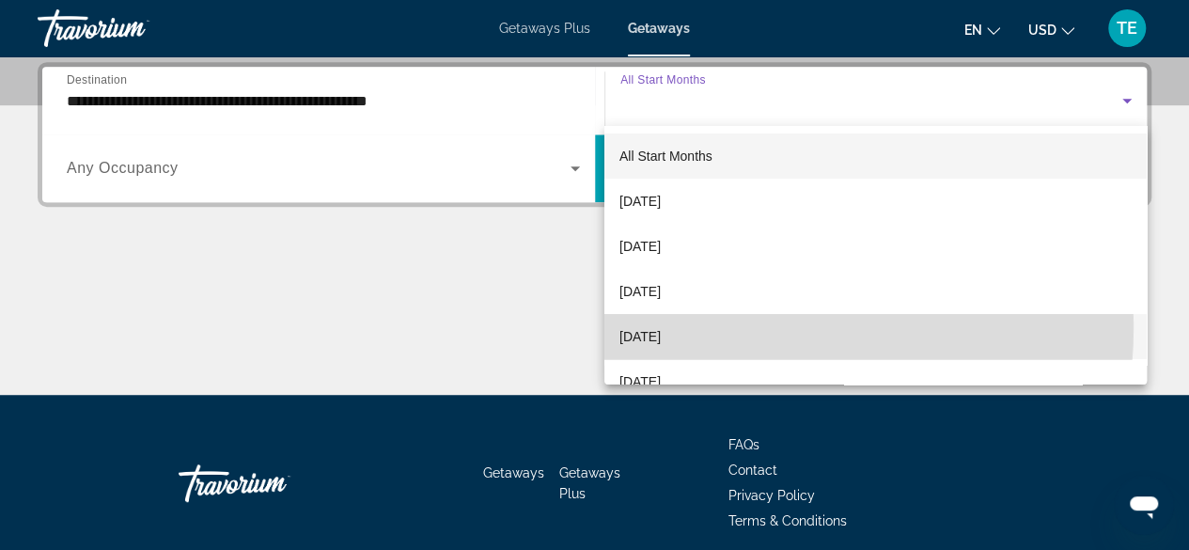
click at [661, 326] on span "[DATE]" at bounding box center [640, 336] width 41 height 23
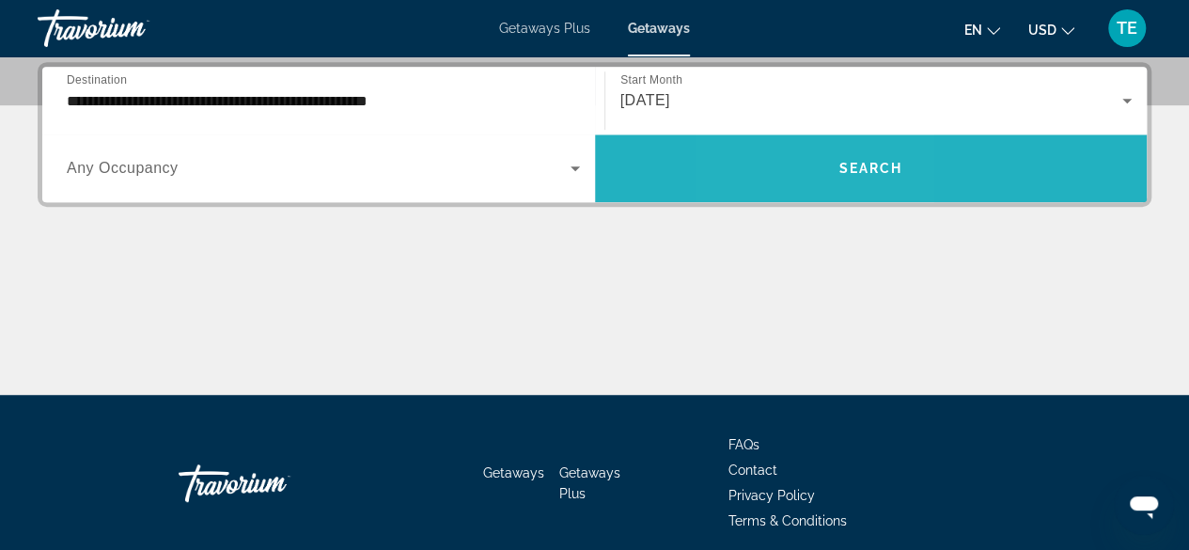
click at [803, 159] on span "Search widget" at bounding box center [871, 168] width 553 height 45
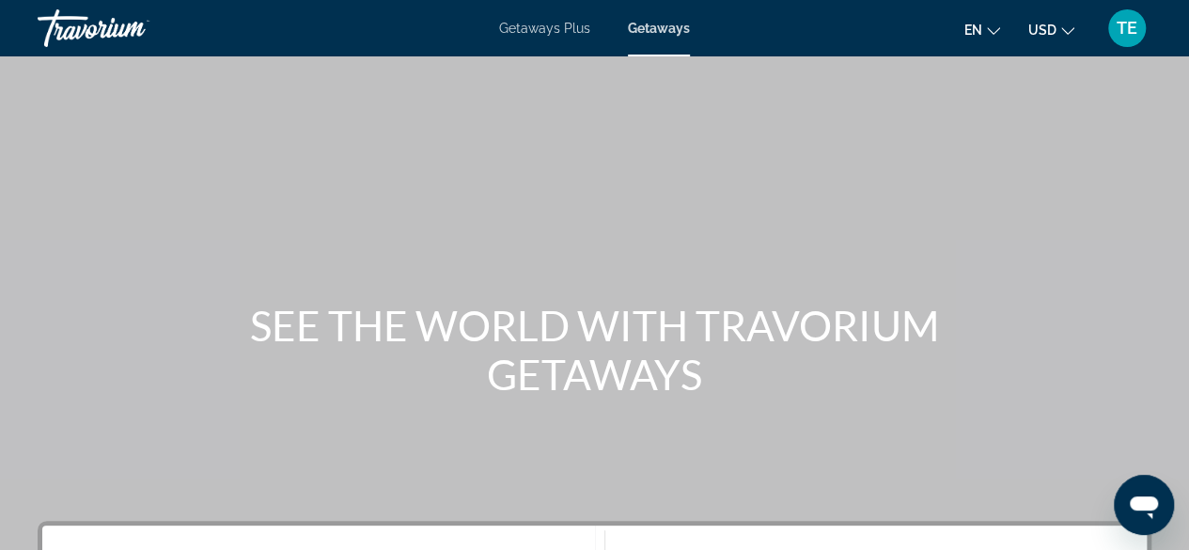
click at [238, 536] on div "Search widget" at bounding box center [323, 560] width 513 height 54
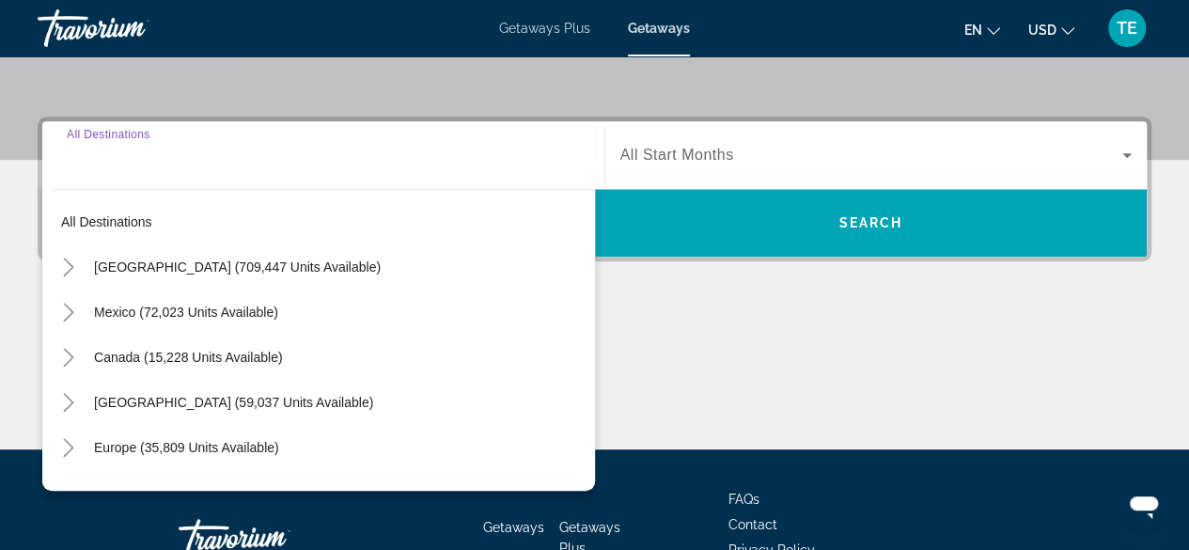
scroll to position [459, 0]
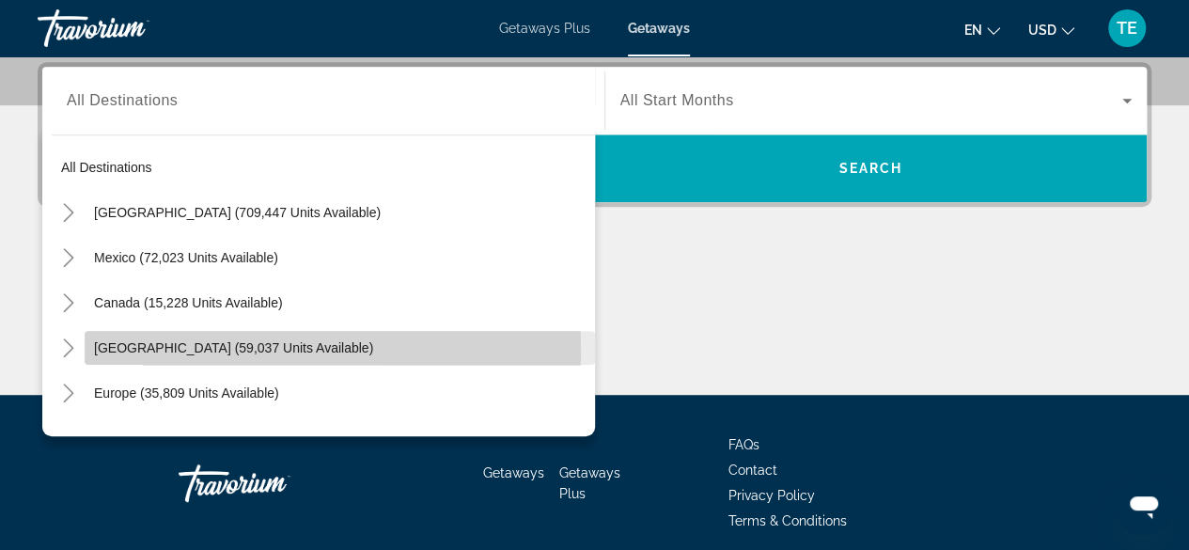
click at [122, 348] on span "[GEOGRAPHIC_DATA] (59,037 units available)" at bounding box center [233, 347] width 279 height 15
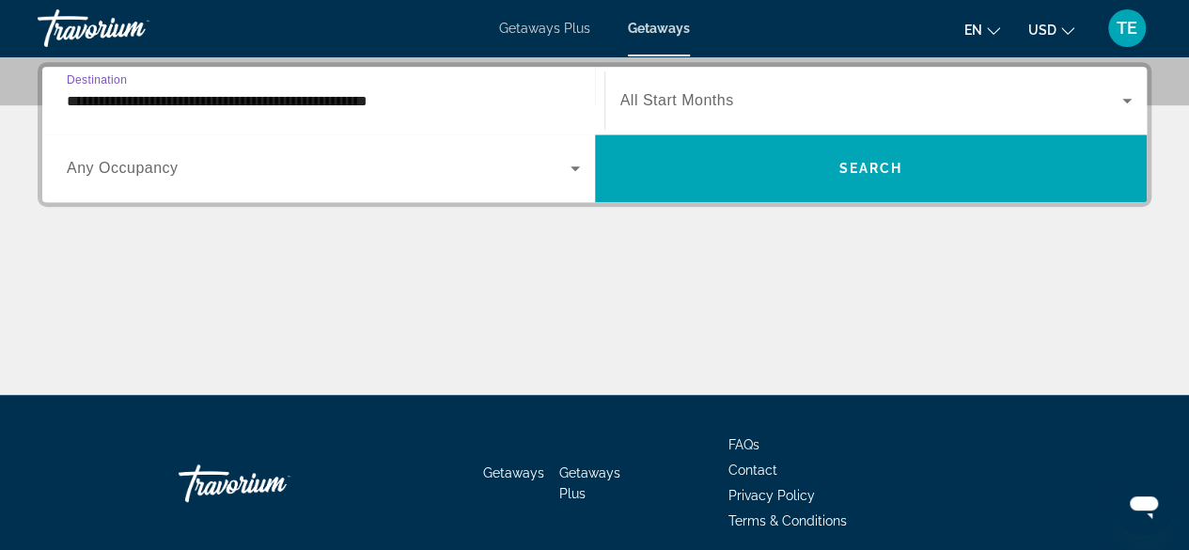
click at [158, 104] on input "**********" at bounding box center [323, 101] width 513 height 23
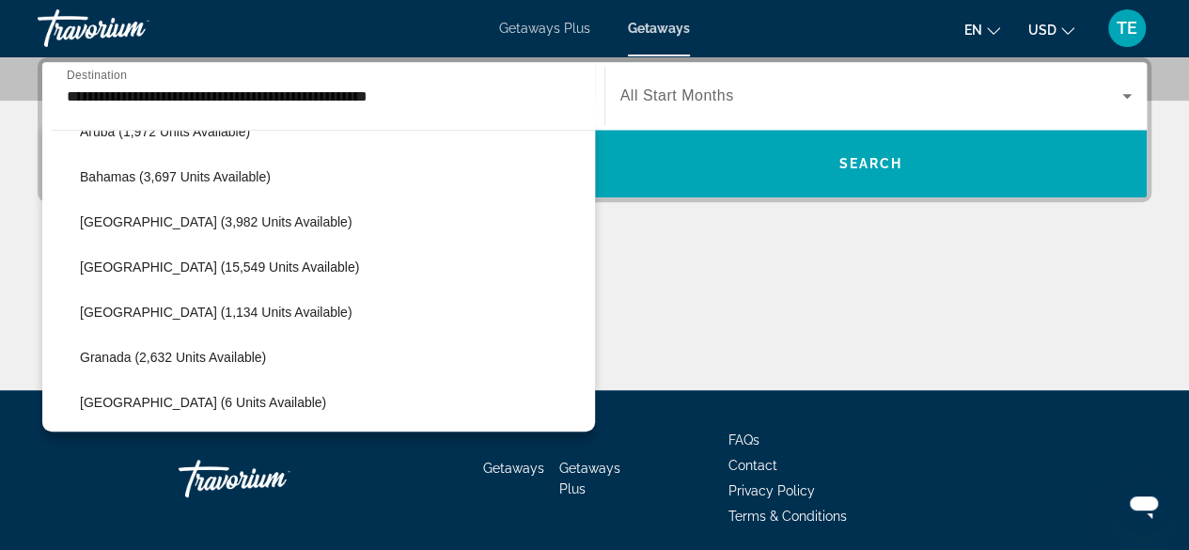
scroll to position [263, 0]
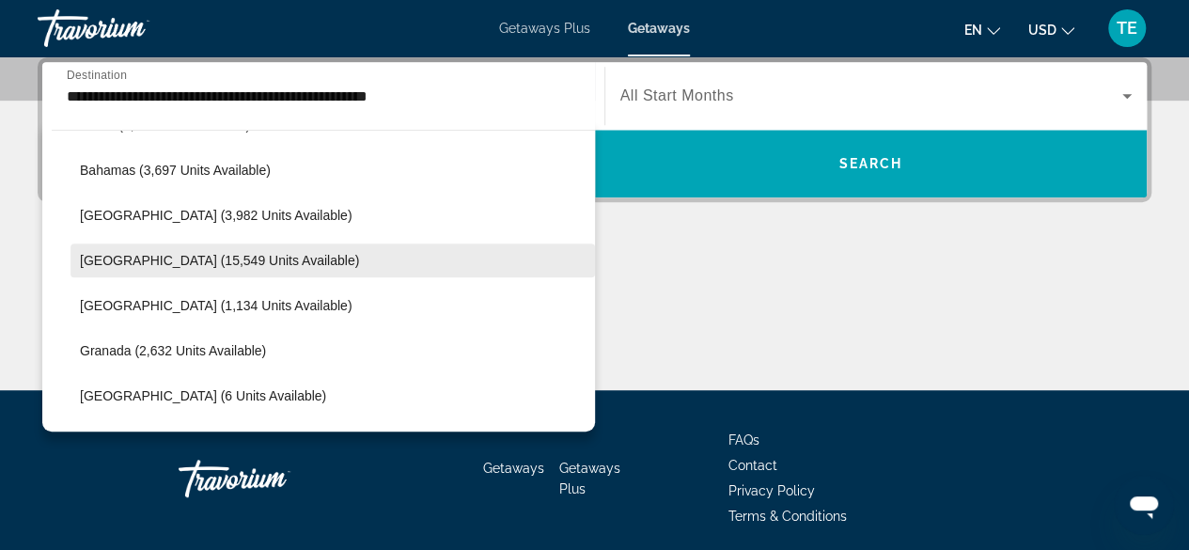
click at [238, 275] on span "Search widget" at bounding box center [333, 260] width 525 height 45
type input "**********"
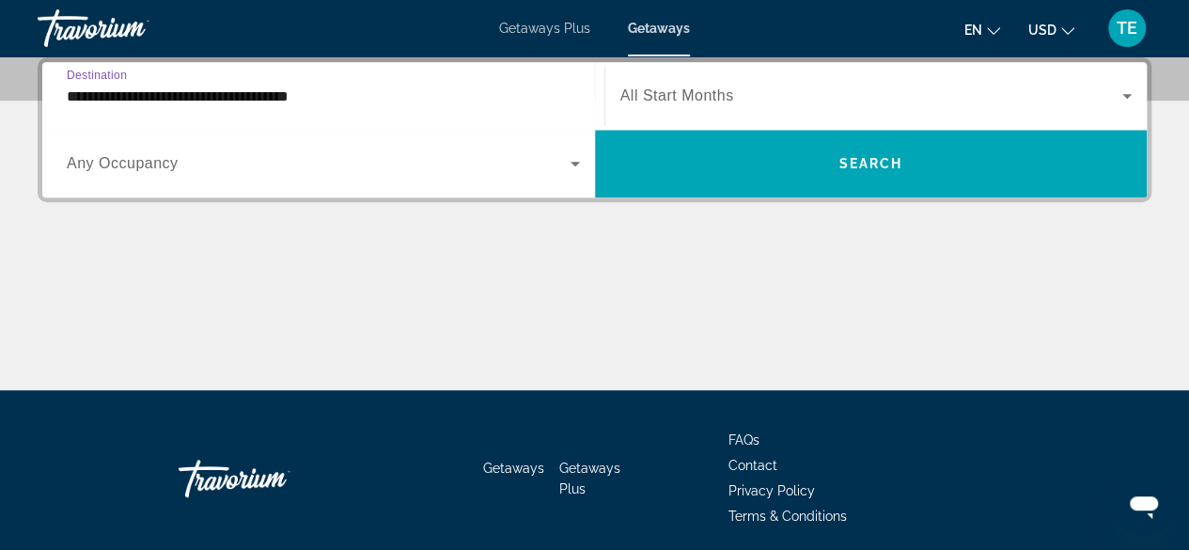
scroll to position [459, 0]
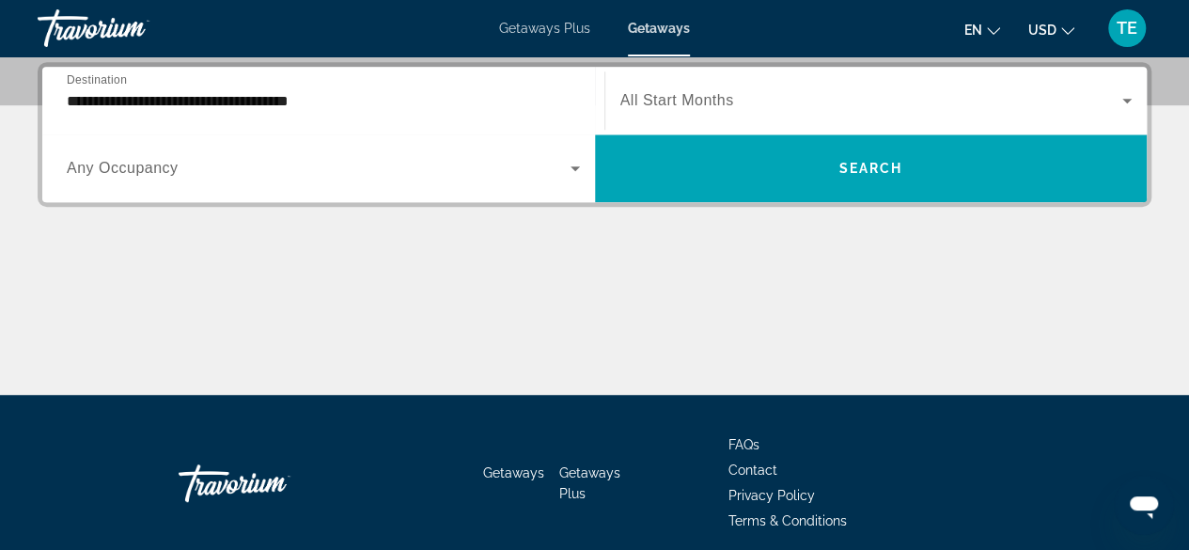
click at [651, 99] on span "All Start Months" at bounding box center [678, 100] width 114 height 16
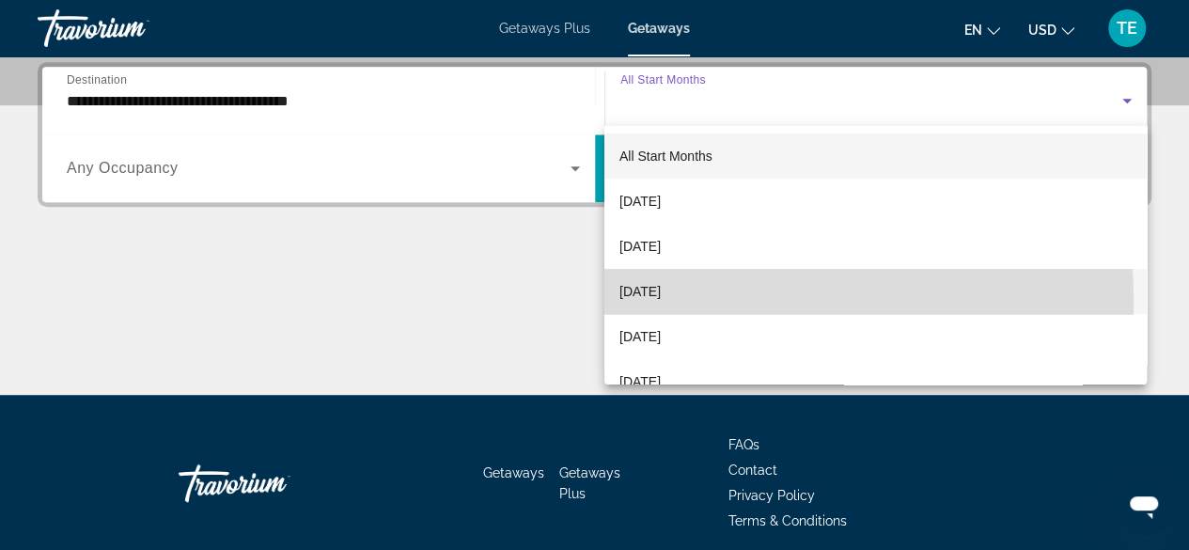
click at [661, 301] on span "[DATE]" at bounding box center [640, 291] width 41 height 23
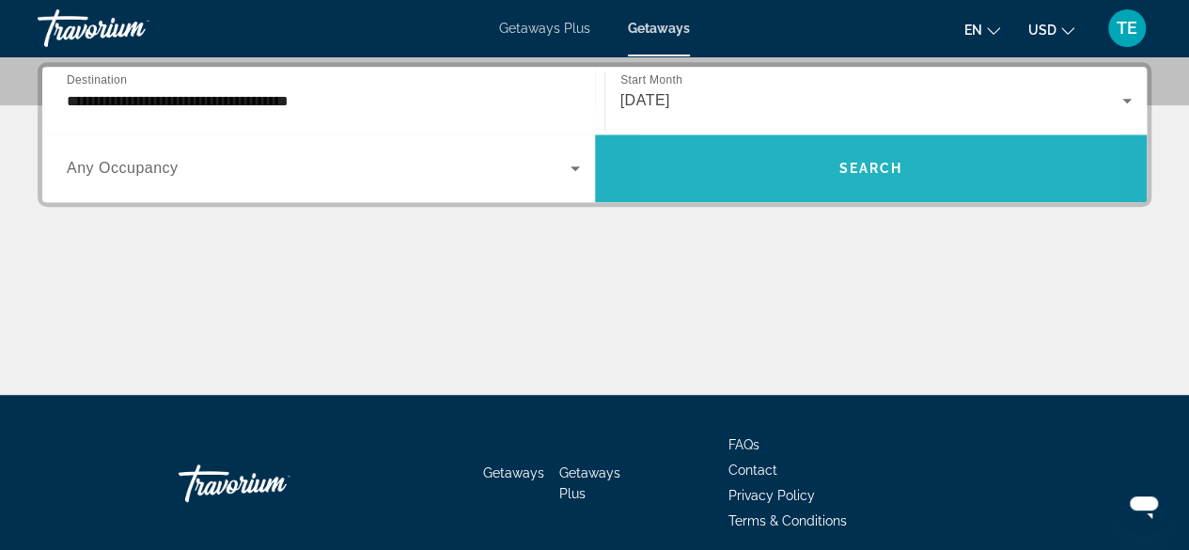
click at [776, 182] on span "Search widget" at bounding box center [871, 168] width 553 height 45
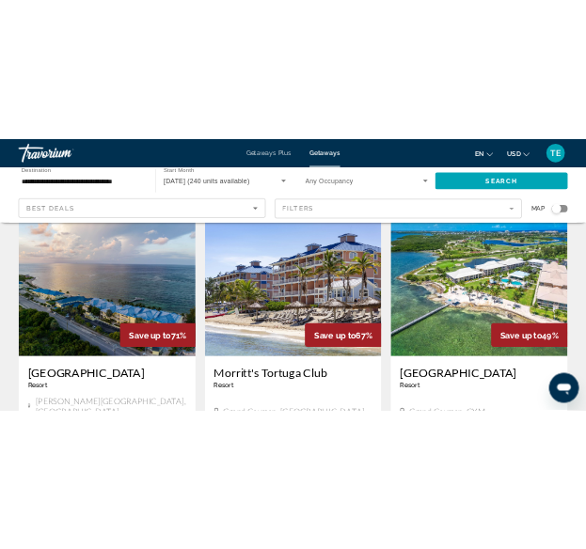
scroll to position [133, 0]
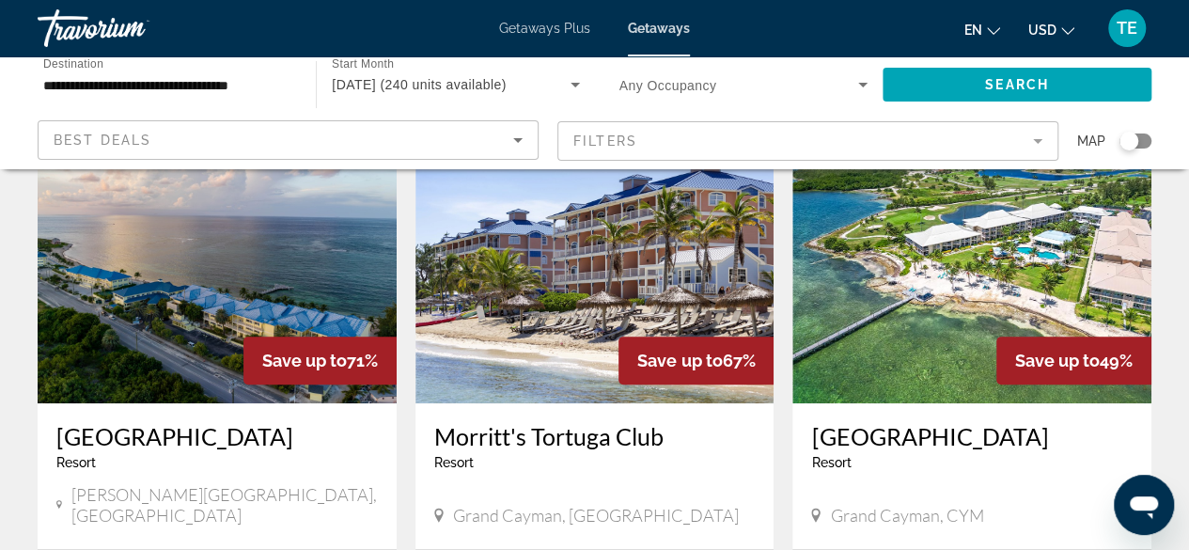
click at [772, 18] on div "en English Español Français Italiano Português русский USD USD ($) MXN (Mex$) C…" at bounding box center [930, 27] width 443 height 39
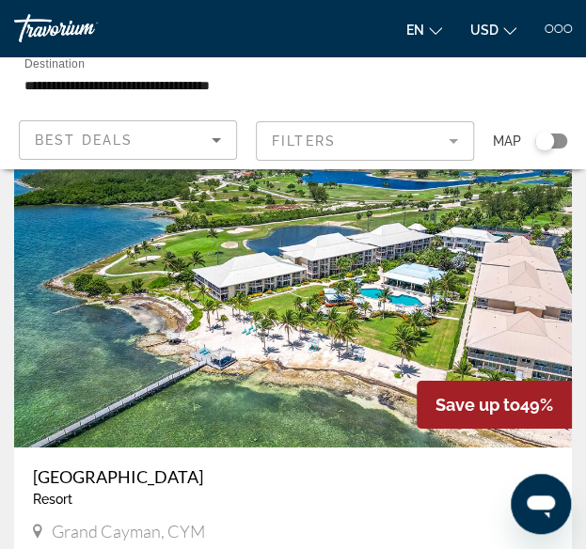
scroll to position [1356, 0]
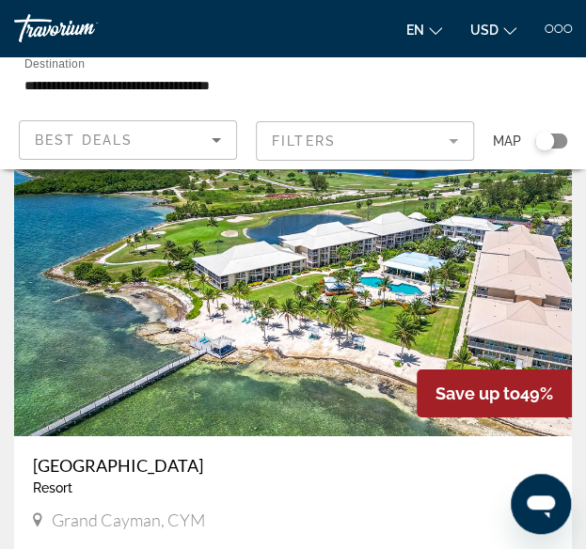
drag, startPoint x: 28, startPoint y: 461, endPoint x: 231, endPoint y: 458, distance: 203.1
click at [231, 458] on div "[GEOGRAPHIC_DATA] - This is an adults only resort Grand Cayman, CYM" at bounding box center [293, 495] width 558 height 118
copy h3 "[GEOGRAPHIC_DATA]"
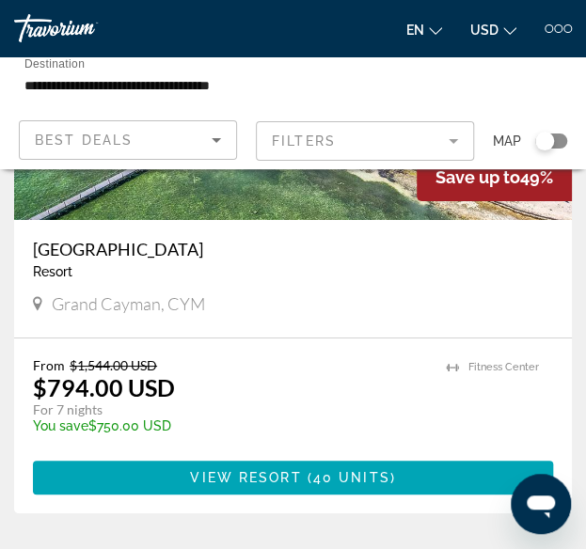
scroll to position [1594, 0]
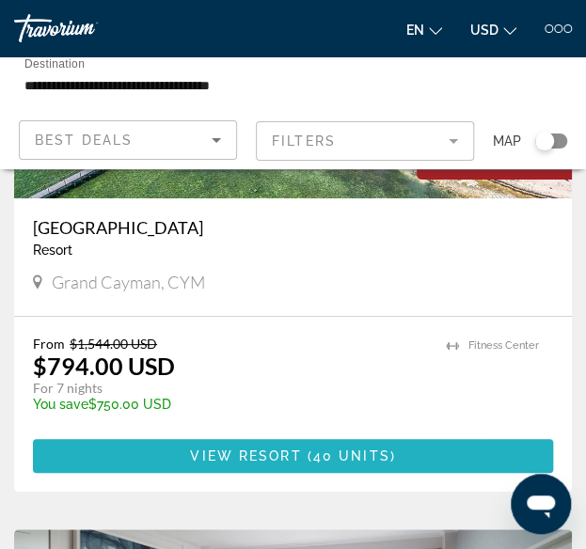
click at [280, 444] on span "Main content" at bounding box center [293, 455] width 520 height 45
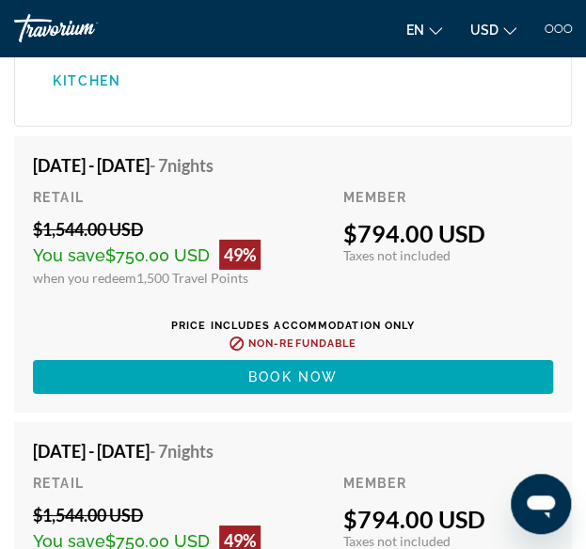
scroll to position [3193, 0]
